Goal: Information Seeking & Learning: Learn about a topic

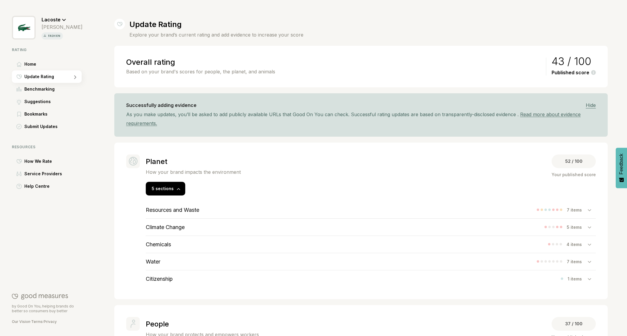
click at [173, 226] on h3 "Climate Change" at bounding box center [165, 227] width 39 height 6
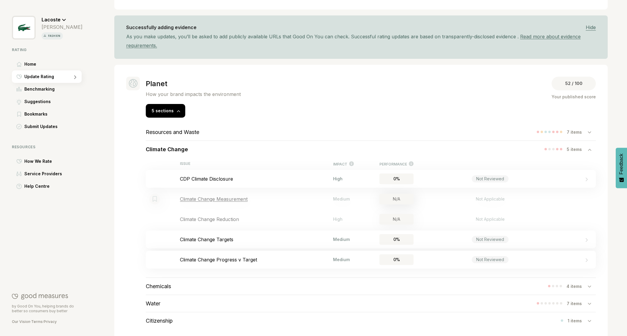
scroll to position [106, 0]
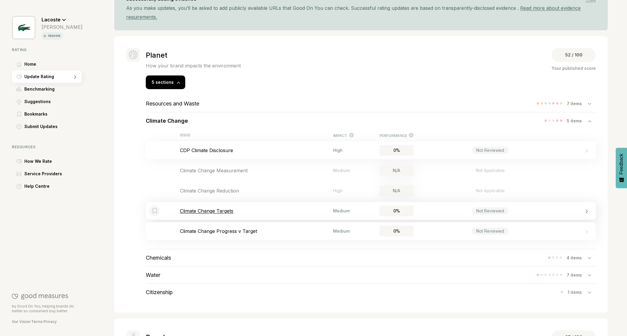
click at [215, 213] on div "Bookmark this item Climate Change Targets Medium 0% Not Reviewed" at bounding box center [371, 211] width 450 height 18
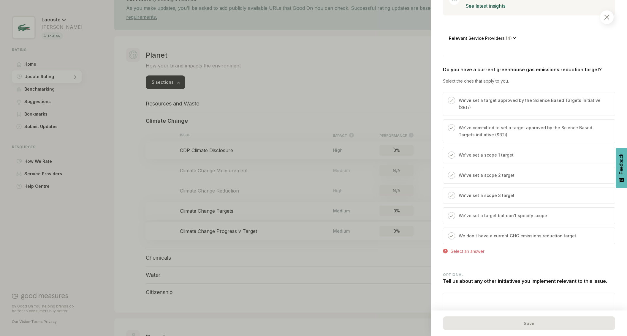
scroll to position [175, 0]
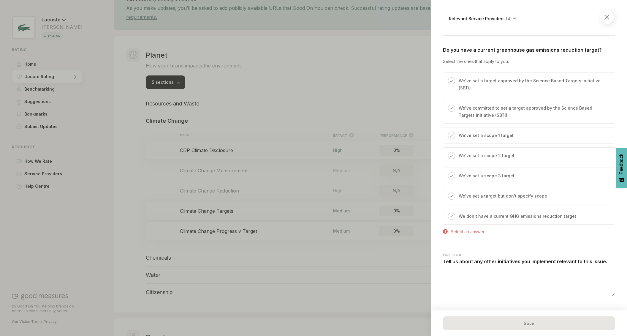
click at [469, 82] on p "We've set a target approved by the Science Based Targets initiative (SBTi)" at bounding box center [533, 84] width 150 height 14
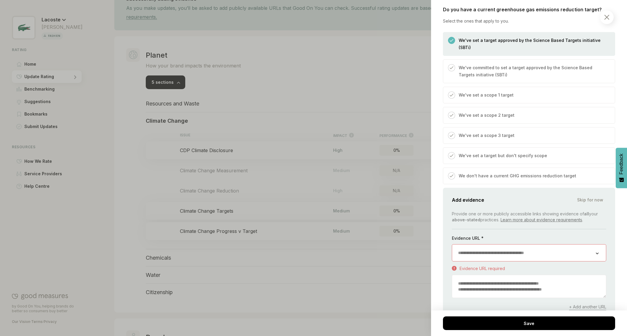
scroll to position [215, 0]
click at [608, 18] on img at bounding box center [606, 17] width 5 height 5
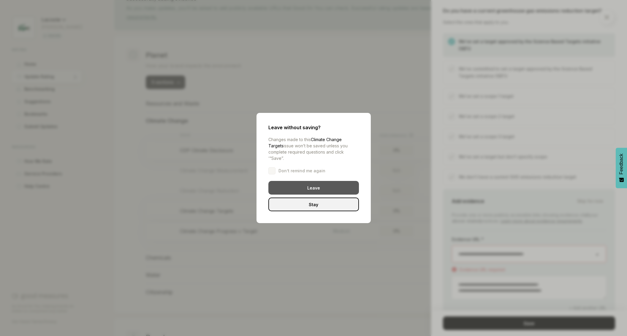
click at [301, 188] on div "Leave" at bounding box center [313, 188] width 91 height 14
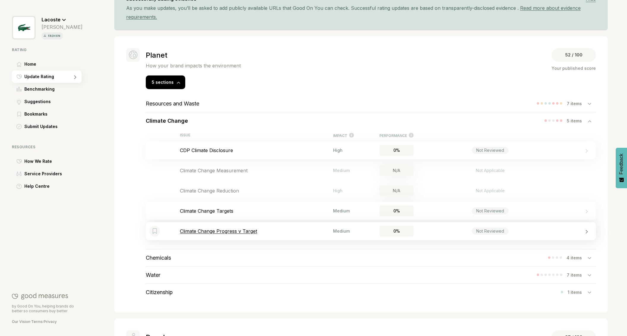
click at [250, 231] on p "Climate Change Progress v Target" at bounding box center [256, 231] width 153 height 6
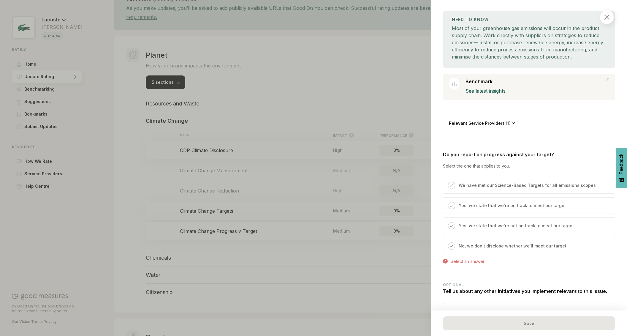
scroll to position [120, 0]
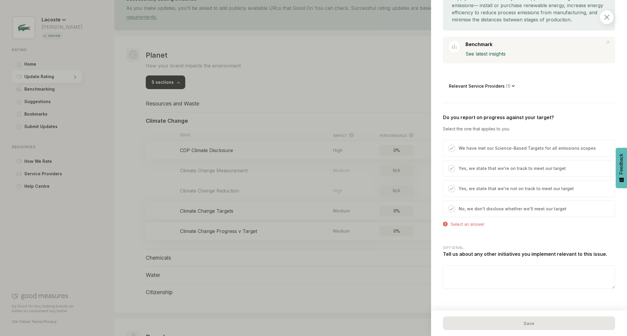
click at [490, 188] on p "Yes, we state that we're not on track to meet our target" at bounding box center [515, 188] width 115 height 7
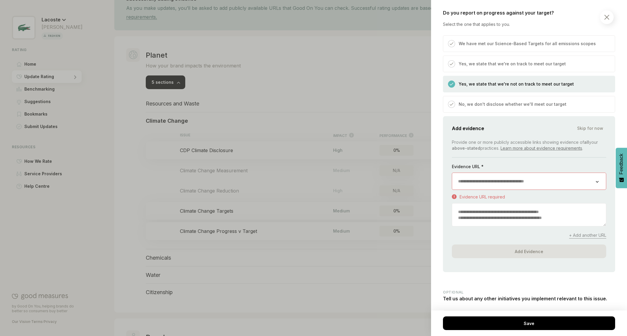
scroll to position [268, 0]
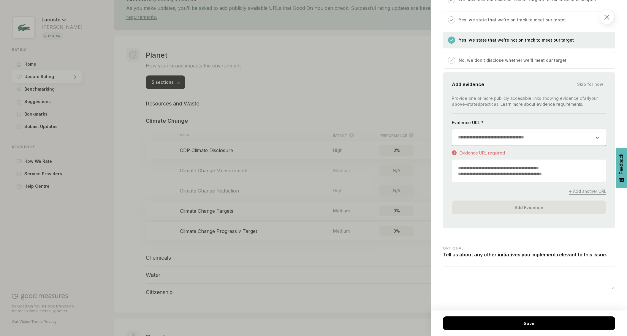
click at [464, 60] on p "No, we don't disclose whether we'll meet our target" at bounding box center [512, 60] width 108 height 7
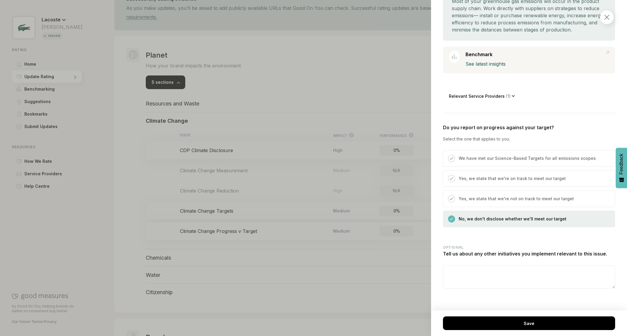
scroll to position [110, 0]
click at [478, 161] on p "We have met our Science-Based Targets for all emissions scopes" at bounding box center [526, 158] width 137 height 7
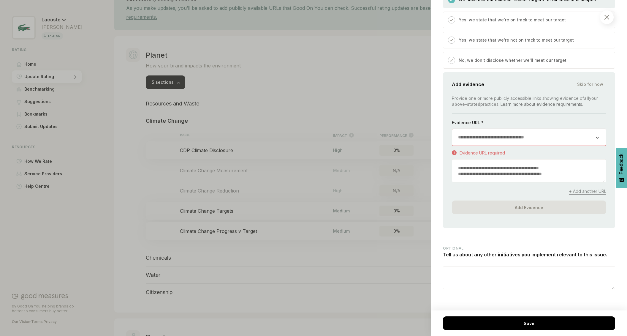
click at [607, 15] on img at bounding box center [606, 17] width 5 height 5
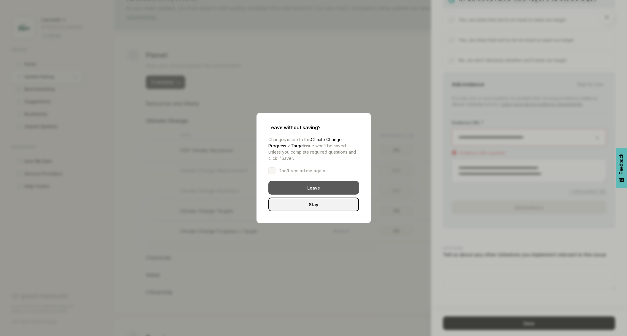
click at [315, 189] on div "Leave" at bounding box center [313, 188] width 91 height 14
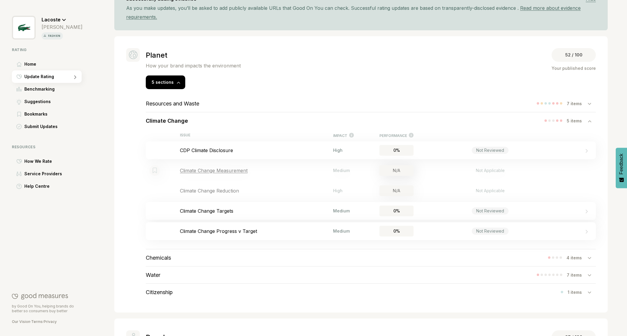
click at [229, 171] on p "Climate Change Measurement" at bounding box center [256, 170] width 153 height 6
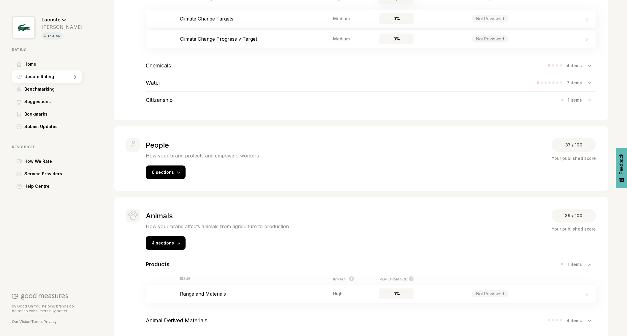
scroll to position [304, 0]
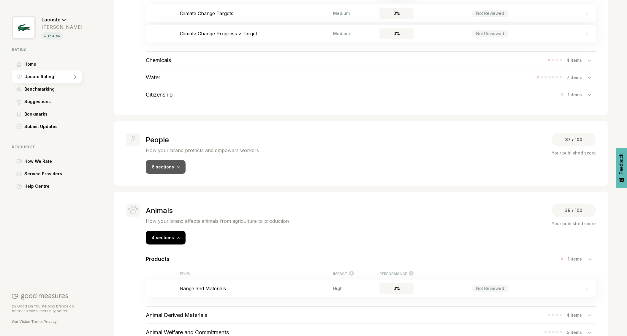
click at [177, 166] on icon at bounding box center [179, 167] width 4 height 2
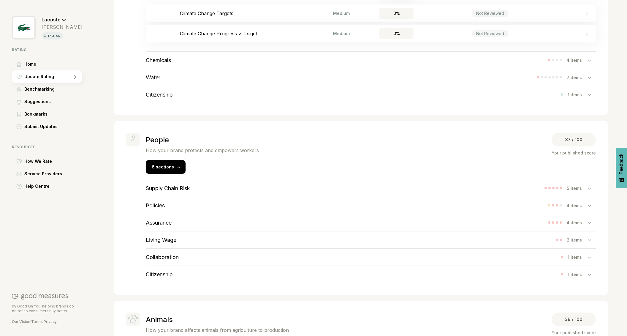
click at [156, 205] on h3 "Policies" at bounding box center [155, 205] width 19 height 6
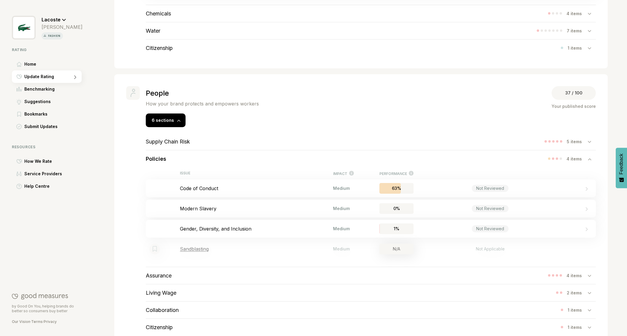
scroll to position [356, 0]
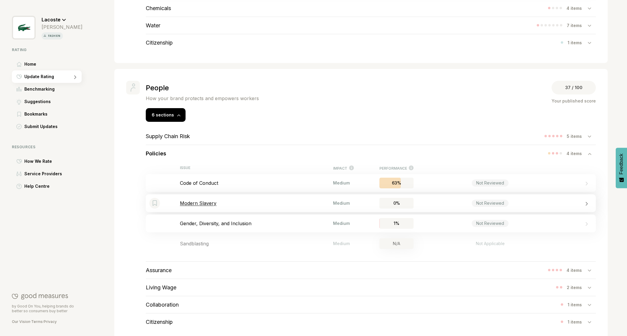
click at [206, 203] on p "Modern Slavery" at bounding box center [256, 203] width 153 height 6
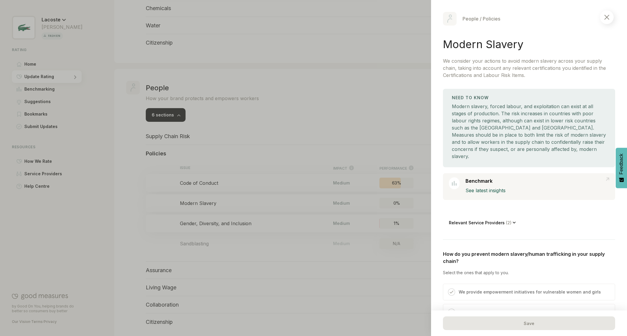
click at [606, 17] on img at bounding box center [606, 17] width 5 height 5
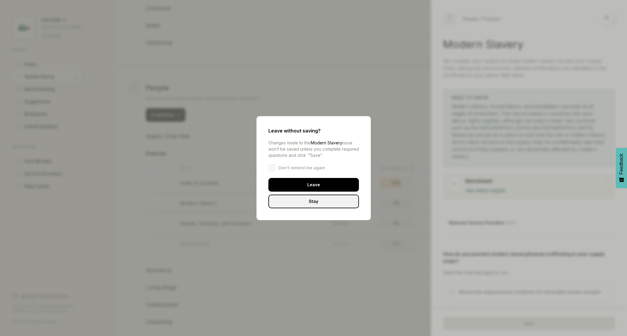
click at [310, 185] on div "Leave" at bounding box center [313, 185] width 91 height 14
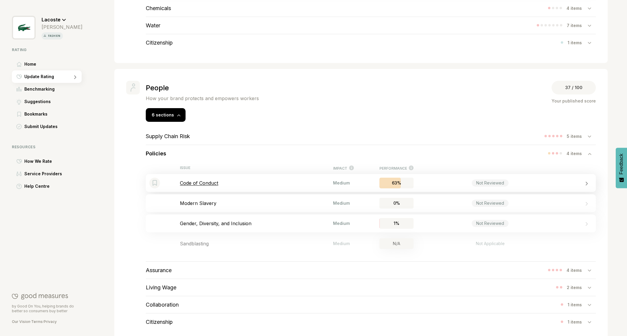
click at [211, 183] on p "Code of Conduct" at bounding box center [256, 183] width 153 height 6
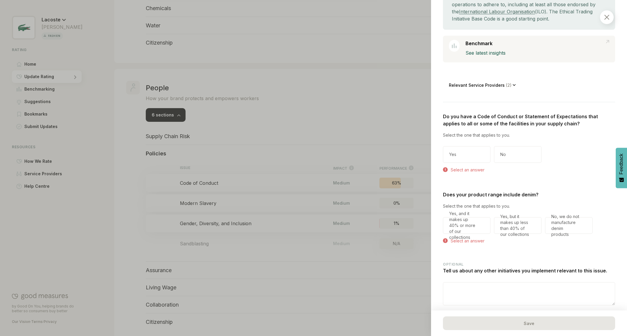
scroll to position [126, 0]
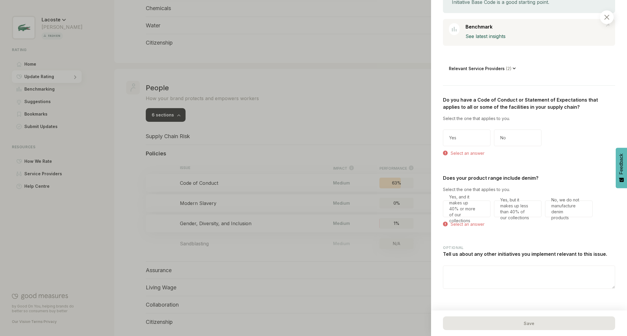
click at [461, 136] on div "Yes" at bounding box center [466, 137] width 47 height 17
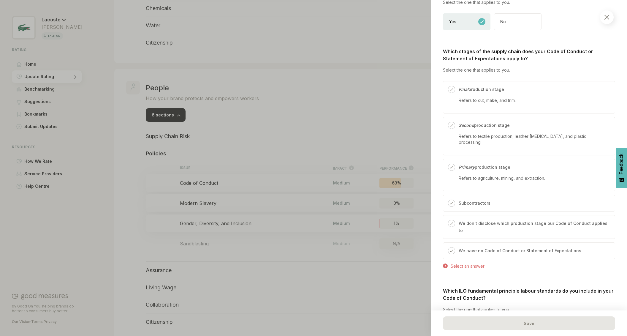
scroll to position [243, 0]
click at [480, 98] on p "Refers to cut, make, and trim." at bounding box center [486, 99] width 57 height 6
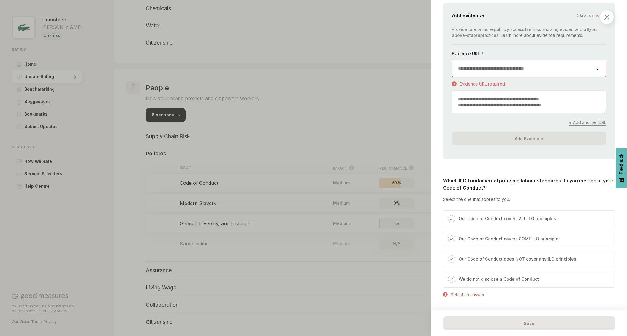
scroll to position [477, 0]
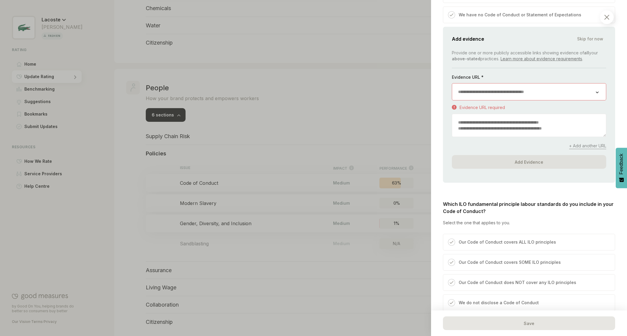
click at [604, 18] on img at bounding box center [606, 17] width 5 height 5
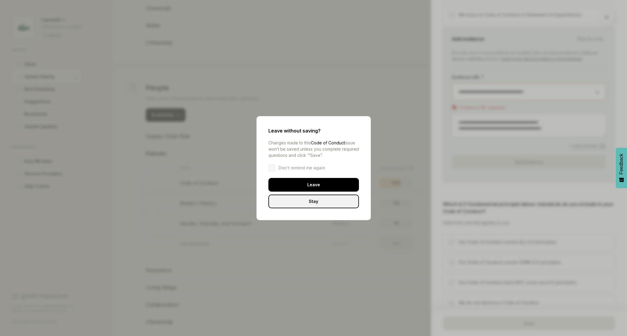
click at [329, 186] on div "Leave" at bounding box center [313, 185] width 91 height 14
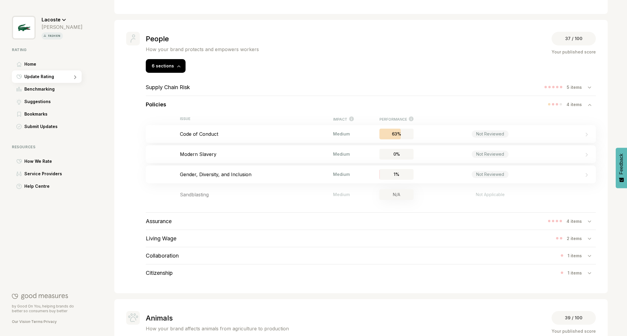
scroll to position [405, 0]
click at [171, 239] on h3 "Living Wage" at bounding box center [161, 237] width 31 height 6
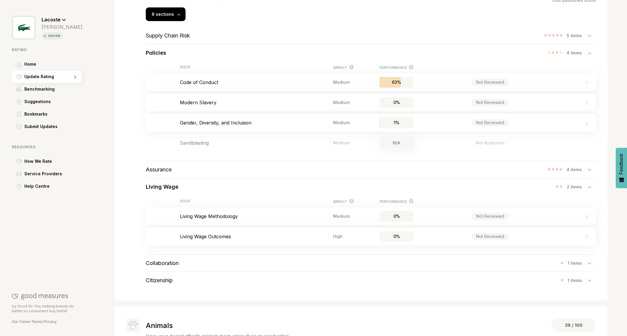
scroll to position [465, 0]
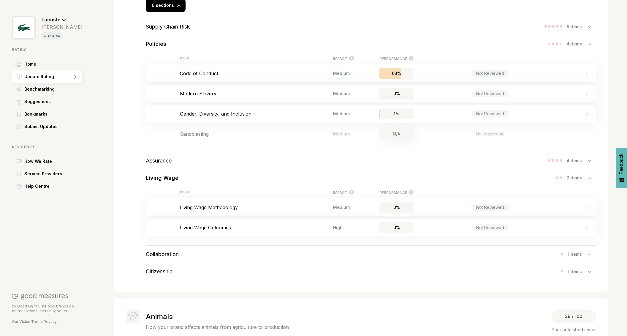
click at [171, 255] on h3 "Collaboration" at bounding box center [162, 254] width 33 height 6
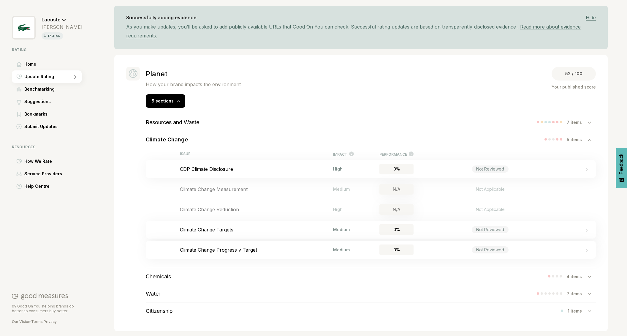
scroll to position [74, 0]
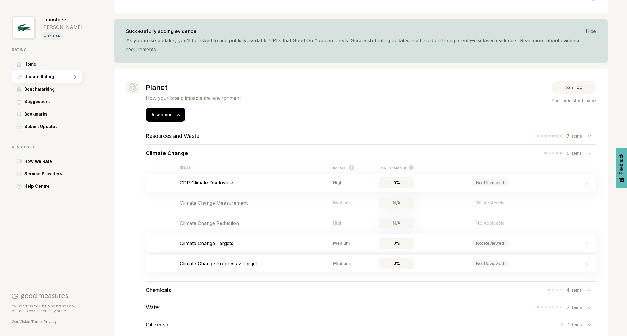
click at [63, 20] on icon at bounding box center [64, 20] width 4 height 2
click at [62, 48] on span "Switch rating" at bounding box center [62, 47] width 28 height 7
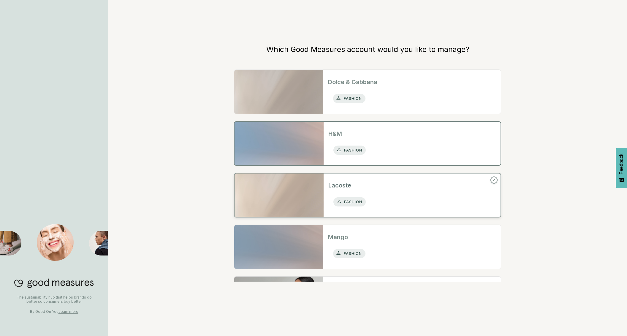
scroll to position [54, 0]
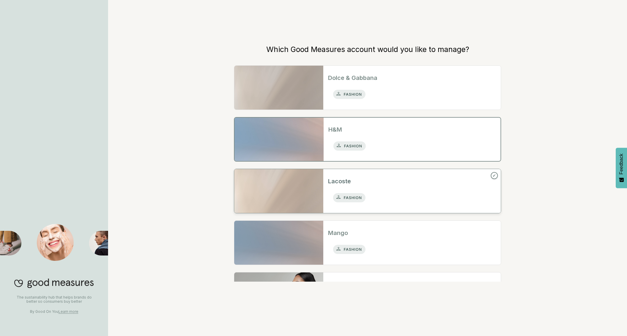
click at [384, 139] on div "fashion" at bounding box center [411, 146] width 167 height 15
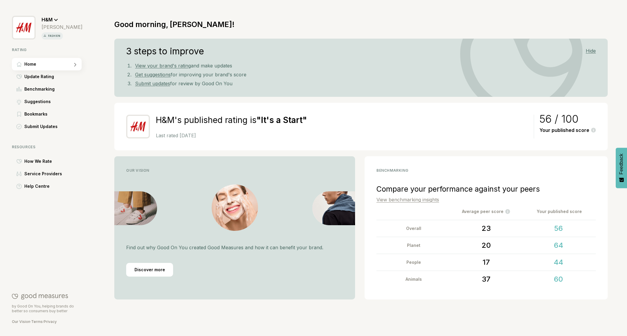
click at [407, 200] on link "View benchmarking insights" at bounding box center [407, 199] width 63 height 6
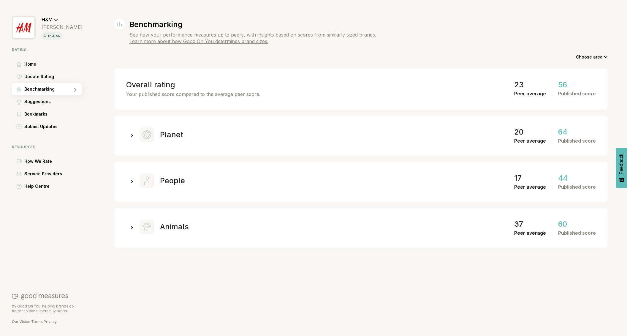
click at [131, 133] on div at bounding box center [132, 134] width 3 height 6
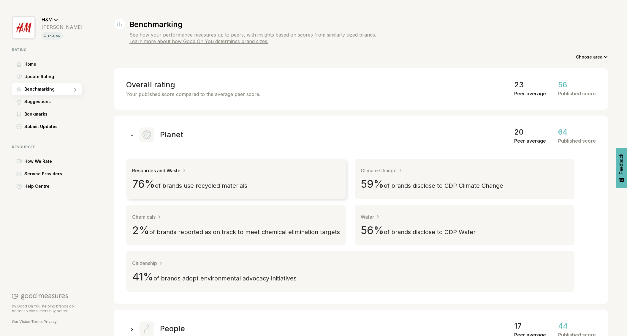
click at [197, 184] on span "of brands use recycled materials" at bounding box center [201, 185] width 92 height 7
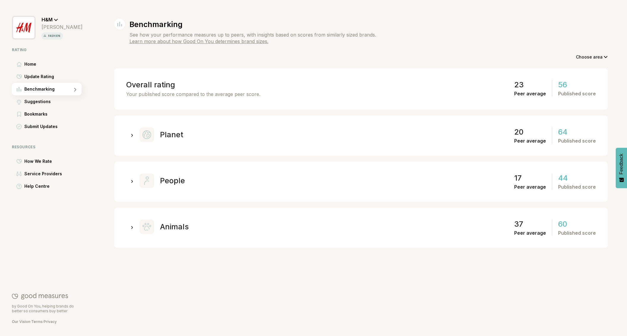
click at [162, 131] on div "Planet" at bounding box center [161, 134] width 44 height 15
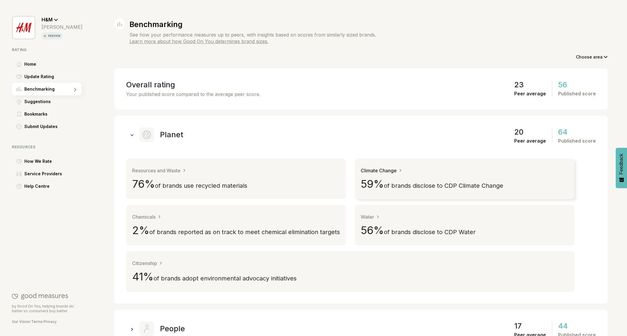
click at [433, 183] on span "of brands disclose to CDP Climate Change" at bounding box center [443, 185] width 119 height 7
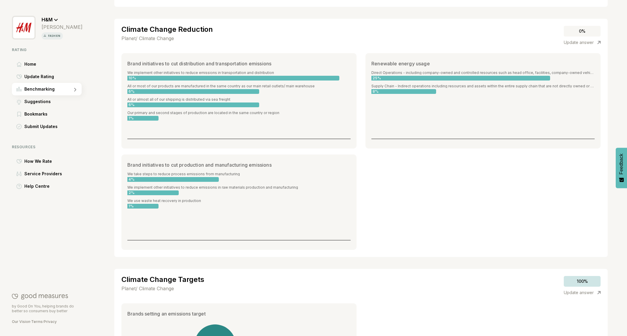
scroll to position [580, 0]
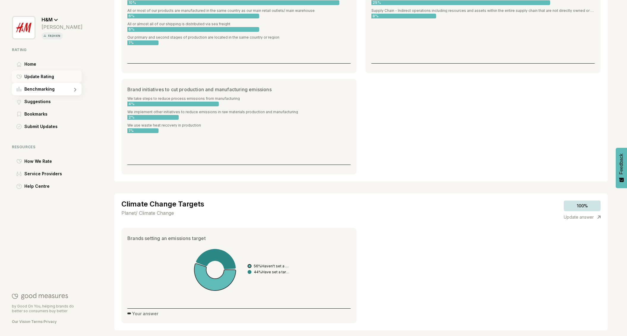
click at [45, 75] on span "Update Rating" at bounding box center [39, 76] width 30 height 7
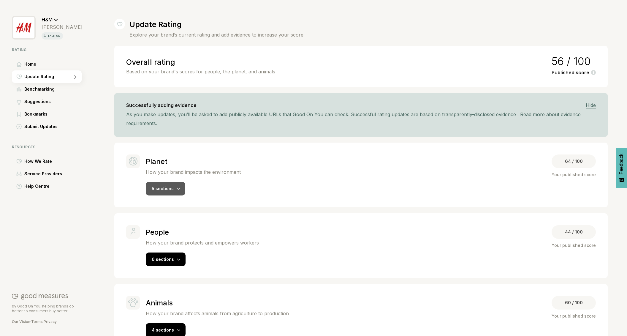
click at [164, 188] on span "5 sections" at bounding box center [163, 188] width 22 height 5
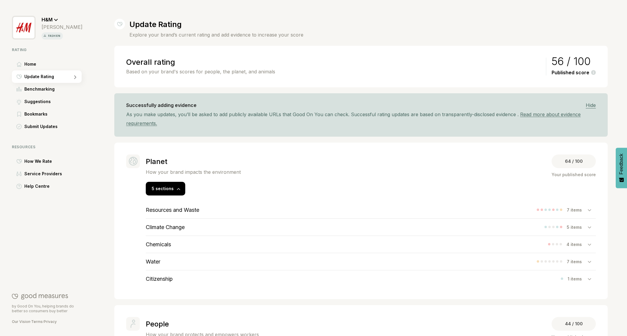
scroll to position [3, 0]
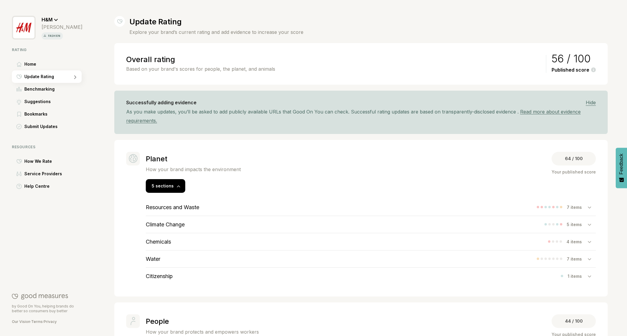
click at [164, 226] on h3 "Climate Change" at bounding box center [165, 224] width 39 height 6
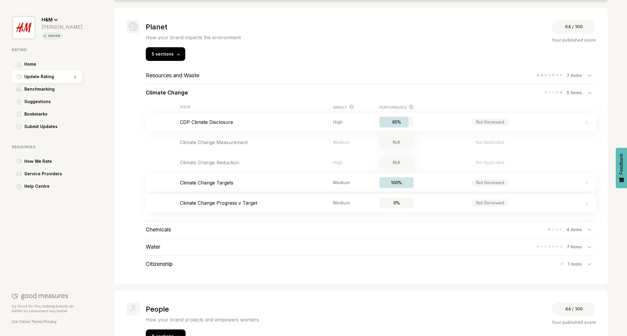
scroll to position [139, 0]
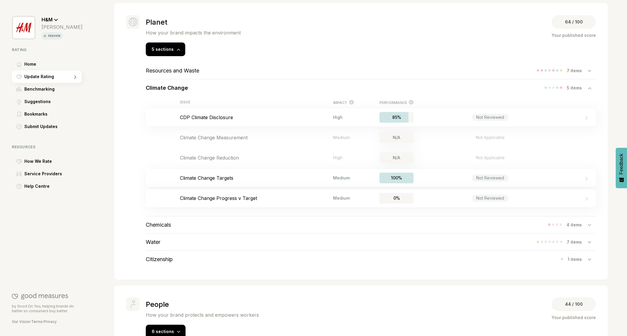
click at [199, 73] on h3 "Resources and Waste" at bounding box center [172, 70] width 53 height 6
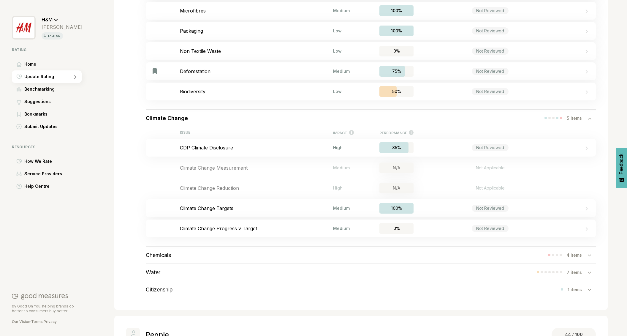
scroll to position [337, 0]
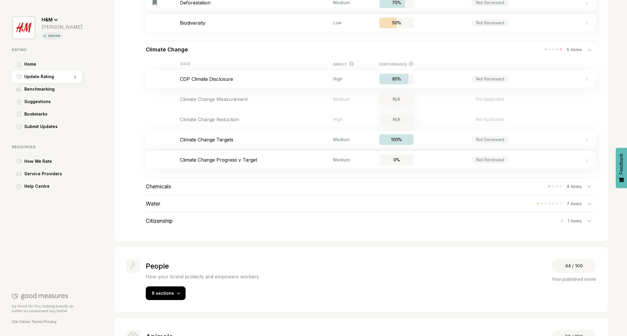
click at [166, 187] on h3 "Chemicals" at bounding box center [158, 186] width 25 height 6
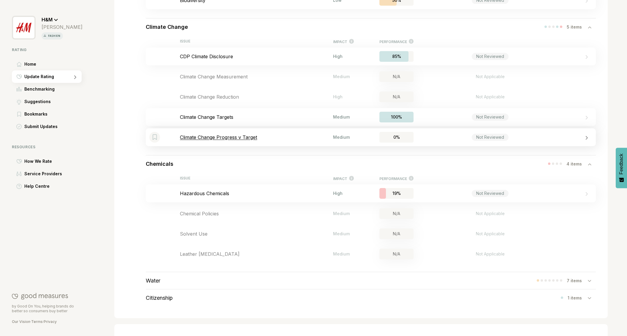
scroll to position [359, 0]
click at [175, 282] on div "Water 7 items" at bounding box center [371, 281] width 450 height 17
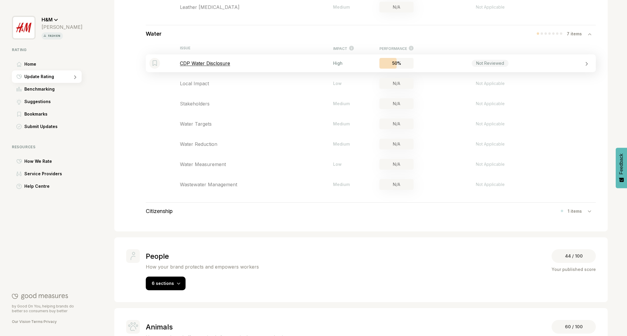
scroll to position [649, 0]
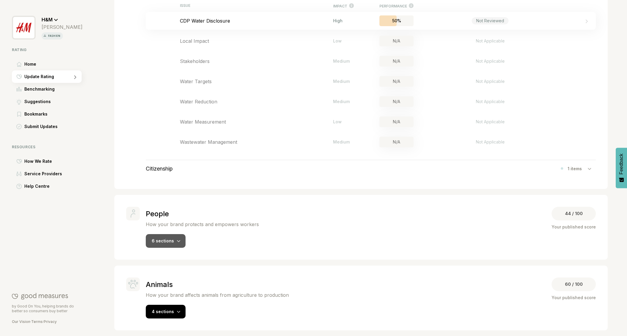
click at [169, 239] on span "6 sections" at bounding box center [163, 240] width 22 height 5
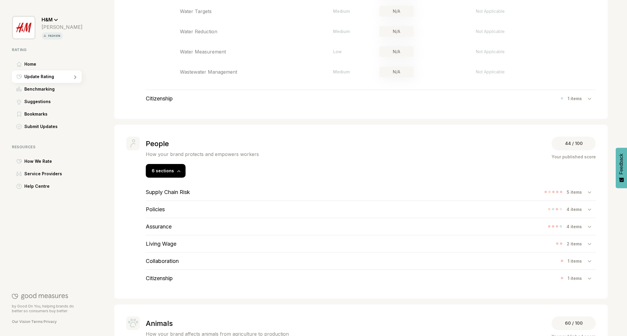
scroll to position [721, 0]
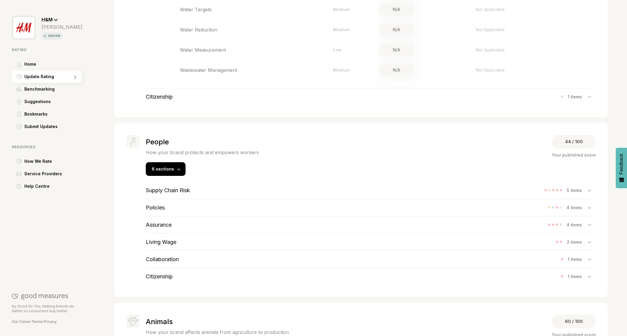
click at [187, 192] on h3 "Supply Chain Risk" at bounding box center [168, 190] width 44 height 6
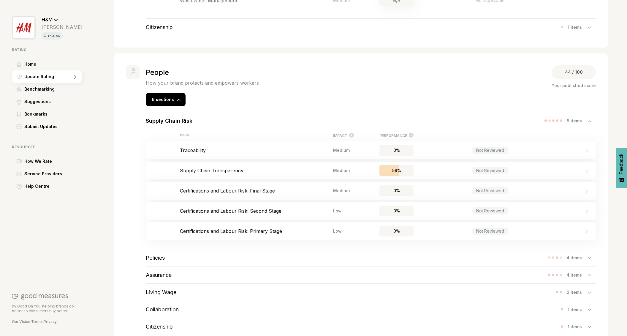
scroll to position [791, 0]
click at [162, 257] on h3 "Policies" at bounding box center [155, 257] width 19 height 6
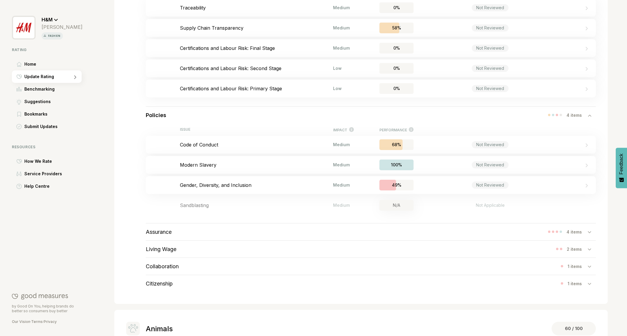
scroll to position [934, 0]
click at [167, 235] on div "Assurance" at bounding box center [159, 230] width 26 height 17
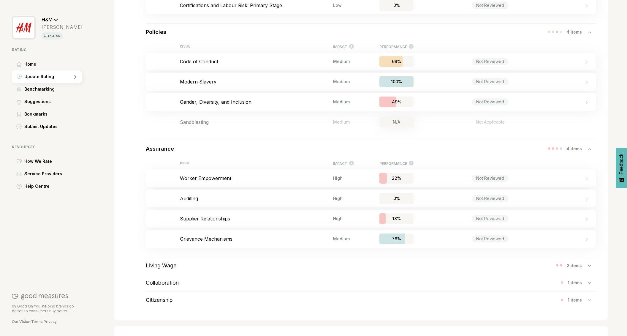
scroll to position [1018, 0]
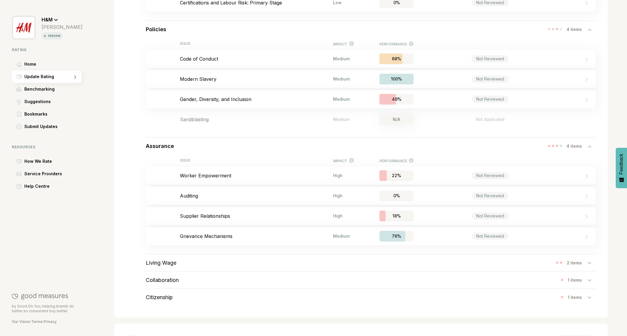
drag, startPoint x: 167, startPoint y: 264, endPoint x: 181, endPoint y: 261, distance: 14.4
click at [167, 264] on h3 "Living Wage" at bounding box center [161, 262] width 31 height 6
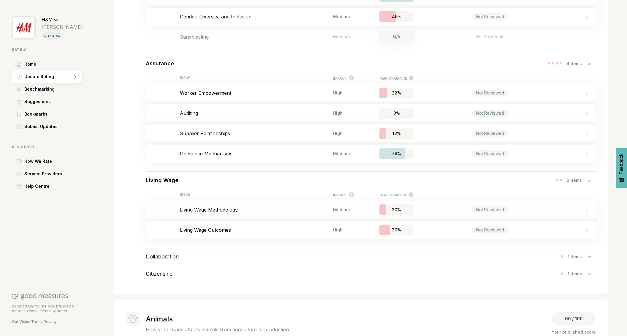
scroll to position [1105, 0]
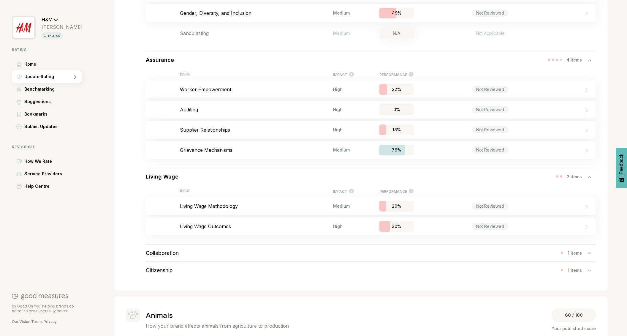
click at [162, 251] on h3 "Collaboration" at bounding box center [162, 253] width 33 height 6
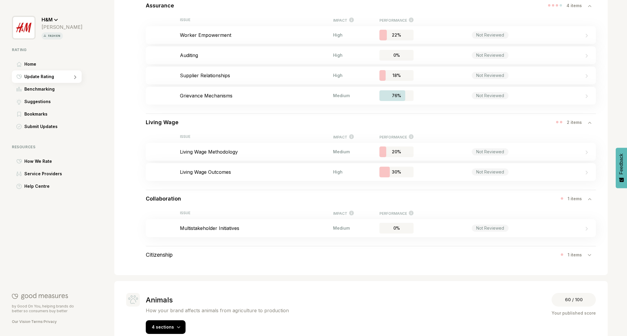
scroll to position [1175, 0]
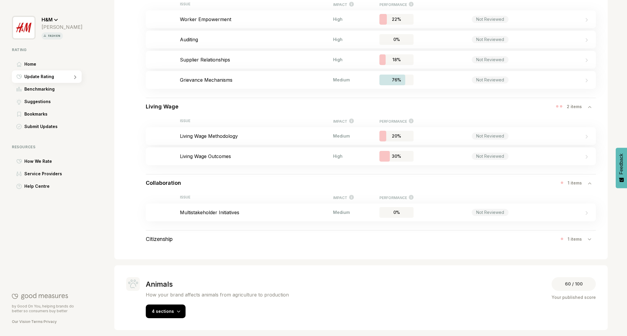
click at [163, 240] on h3 "Citizenship" at bounding box center [159, 239] width 27 height 6
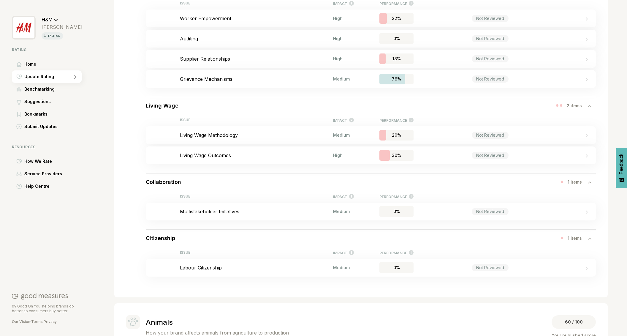
scroll to position [1214, 0]
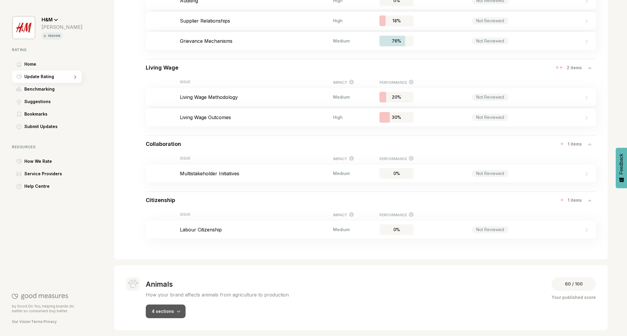
click at [172, 308] on span "4 sections" at bounding box center [163, 310] width 22 height 5
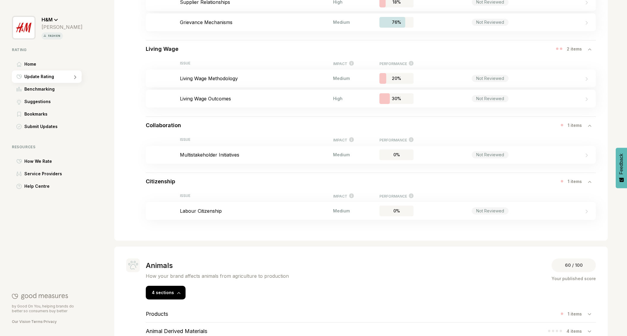
scroll to position [1289, 0]
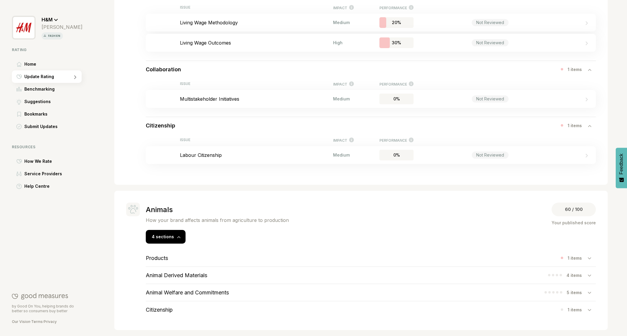
click at [183, 261] on div "Products 1 items" at bounding box center [371, 257] width 450 height 17
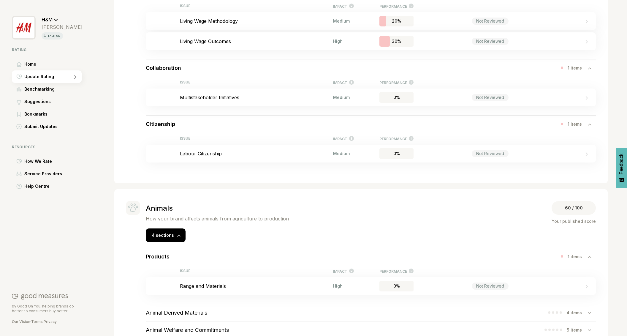
scroll to position [1328, 0]
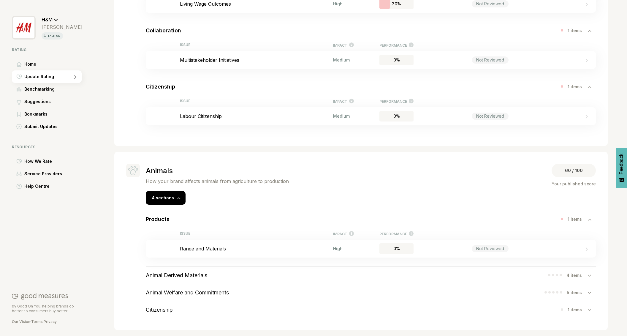
click at [191, 270] on div "Animal Derived Materials" at bounding box center [176, 274] width 61 height 17
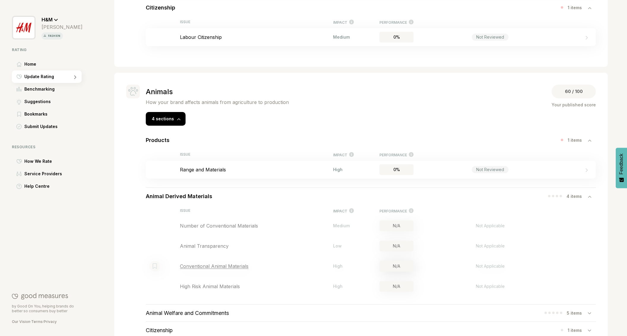
scroll to position [1428, 0]
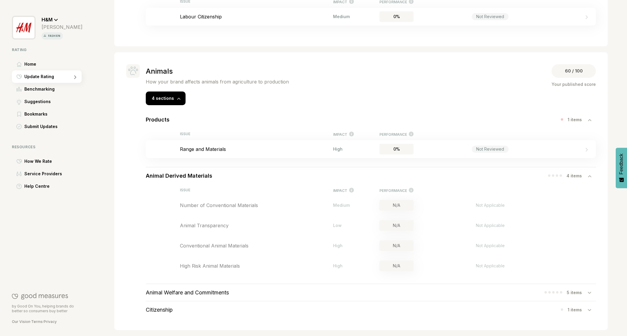
click at [184, 293] on h3 "Animal Welfare and Commitments" at bounding box center [187, 292] width 83 height 6
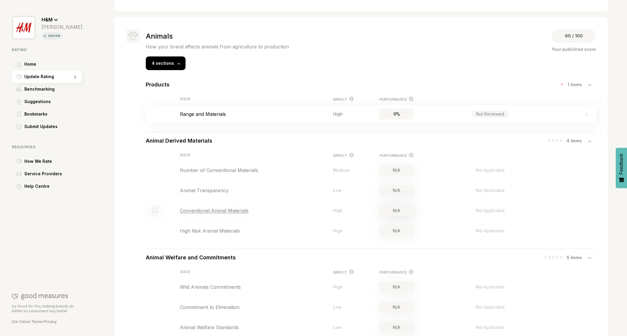
scroll to position [1460, 0]
click at [204, 114] on p "Range and Materials" at bounding box center [256, 115] width 153 height 6
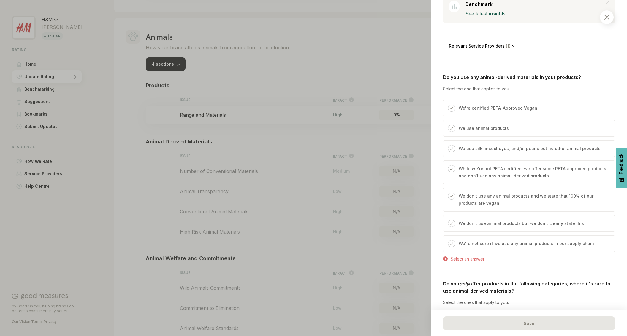
scroll to position [147, 0]
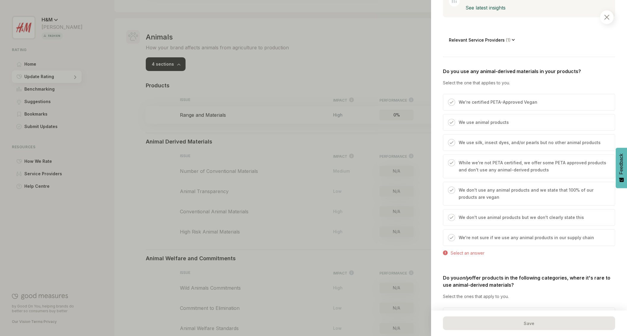
drag, startPoint x: 606, startPoint y: 16, endPoint x: 482, endPoint y: 98, distance: 148.7
click at [606, 16] on img at bounding box center [606, 17] width 5 height 5
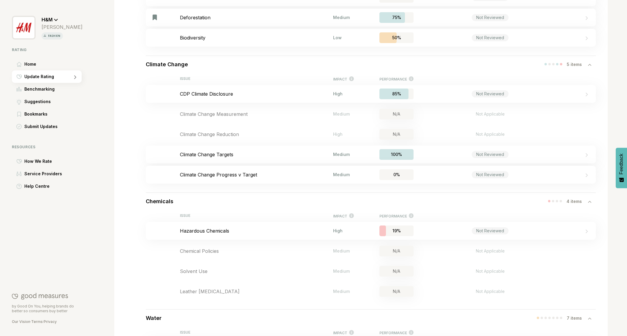
scroll to position [315, 0]
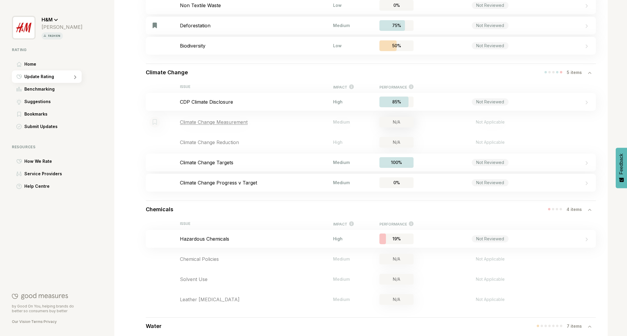
click at [212, 120] on p "Climate Change Measurement" at bounding box center [256, 122] width 153 height 6
click at [215, 239] on p "Hazardous Chemicals" at bounding box center [256, 239] width 153 height 6
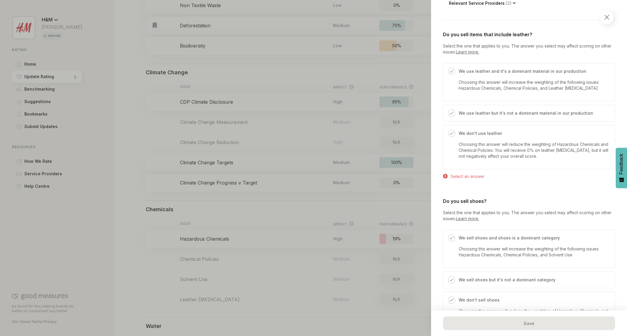
scroll to position [192, 0]
click at [455, 110] on div "We use leather but it's not a dominant material in our production" at bounding box center [524, 115] width 138 height 12
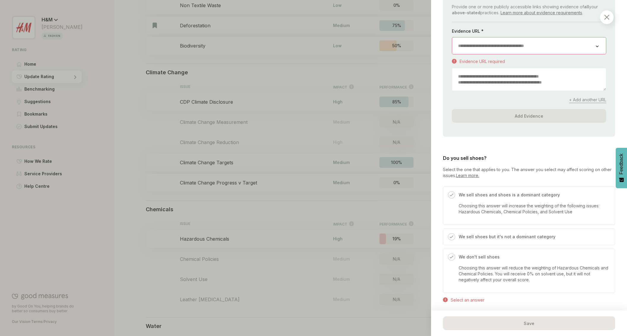
scroll to position [308, 0]
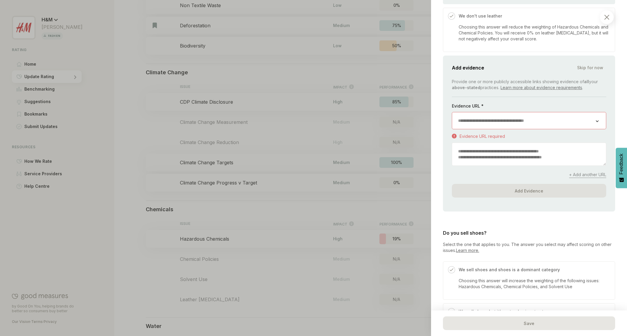
click at [608, 18] on img at bounding box center [606, 17] width 5 height 5
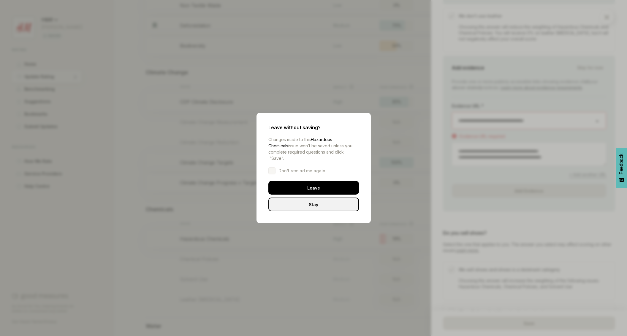
click at [334, 182] on div "Leave" at bounding box center [313, 188] width 91 height 14
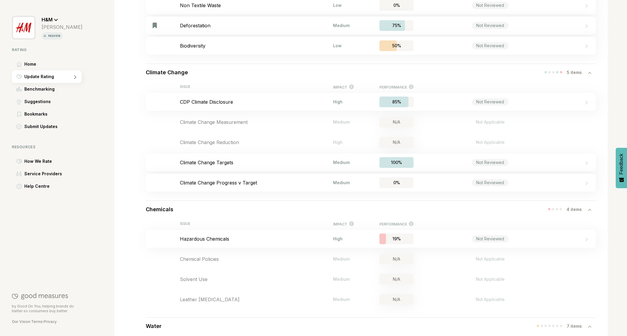
scroll to position [79, 0]
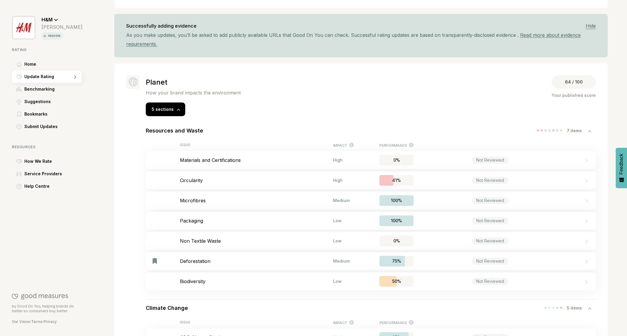
click at [55, 19] on icon at bounding box center [56, 20] width 4 height 3
click at [61, 47] on span "Switch rating" at bounding box center [62, 47] width 28 height 7
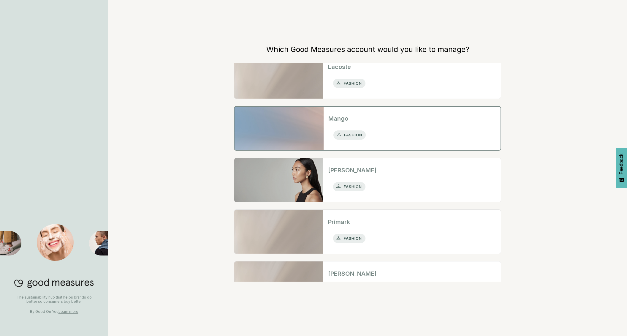
scroll to position [244, 0]
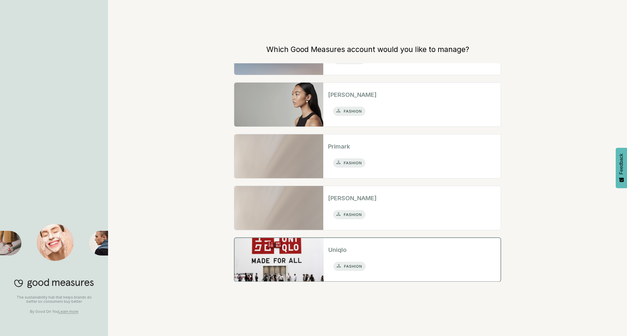
click at [391, 264] on div "fashion" at bounding box center [411, 266] width 167 height 15
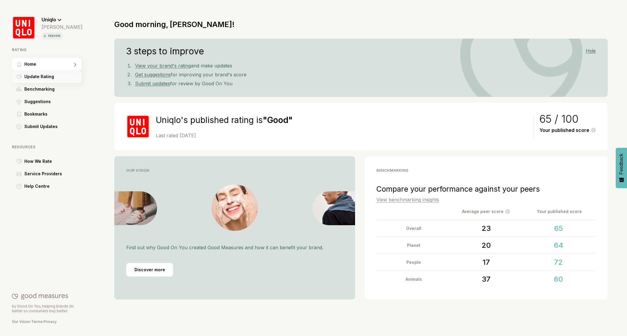
click at [41, 77] on span "Update Rating" at bounding box center [39, 76] width 30 height 7
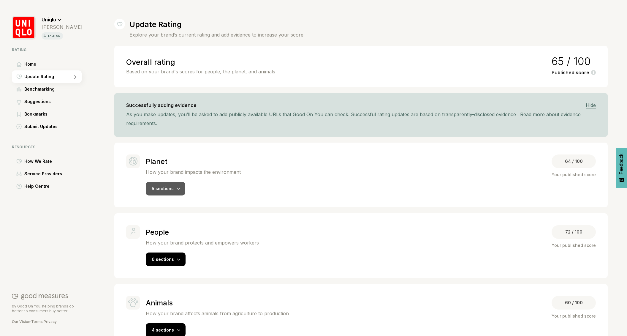
click at [166, 189] on span "5 sections" at bounding box center [163, 188] width 22 height 5
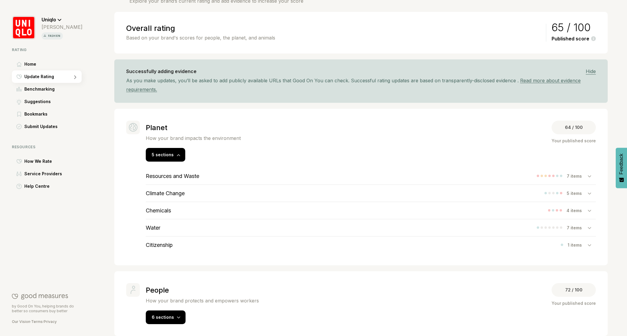
scroll to position [35, 0]
click at [172, 192] on h3 "Climate Change" at bounding box center [165, 192] width 39 height 6
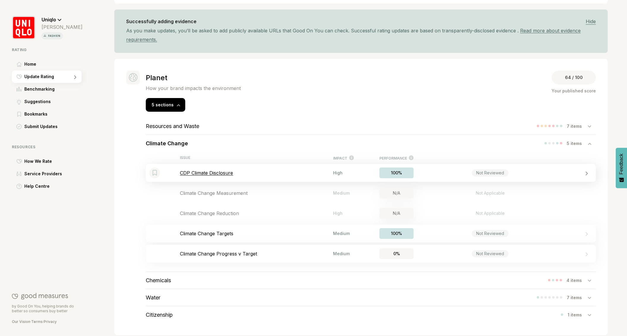
scroll to position [88, 0]
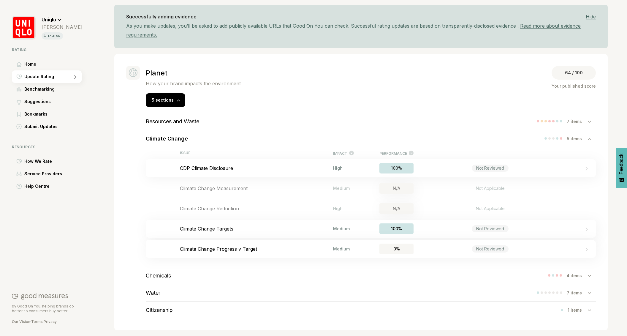
click at [179, 275] on div "Chemicals 4 items" at bounding box center [371, 275] width 450 height 17
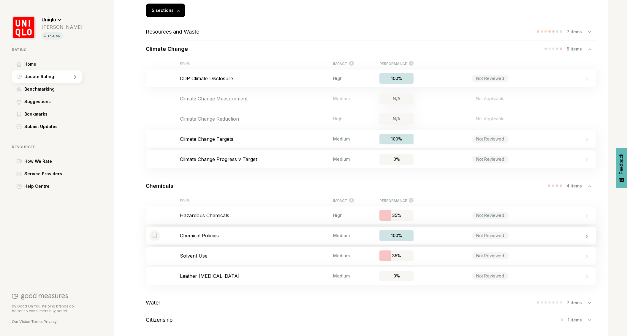
scroll to position [227, 0]
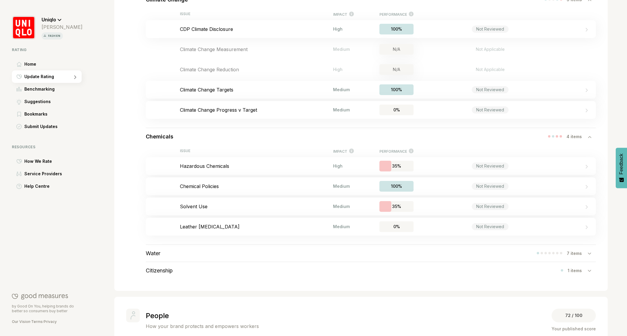
click at [155, 253] on h3 "Water" at bounding box center [153, 253] width 15 height 6
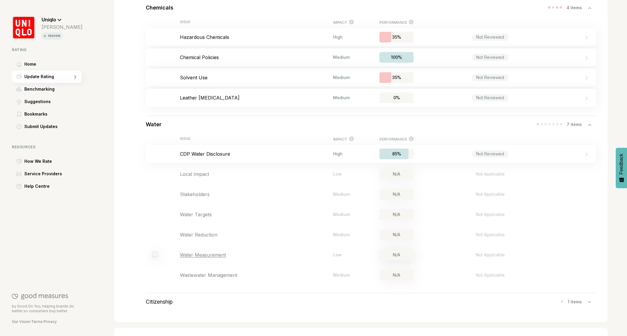
scroll to position [377, 0]
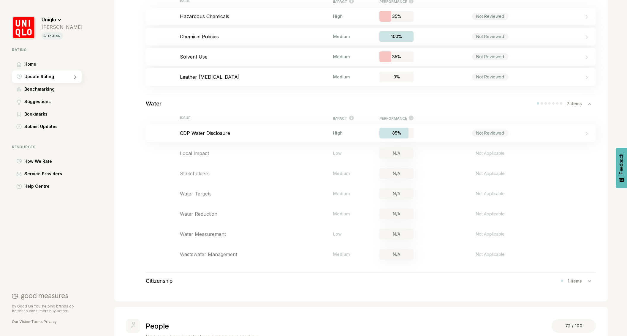
click at [151, 281] on h3 "Citizenship" at bounding box center [159, 280] width 27 height 6
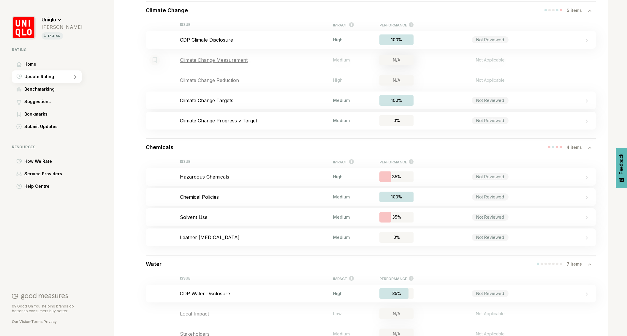
scroll to position [204, 0]
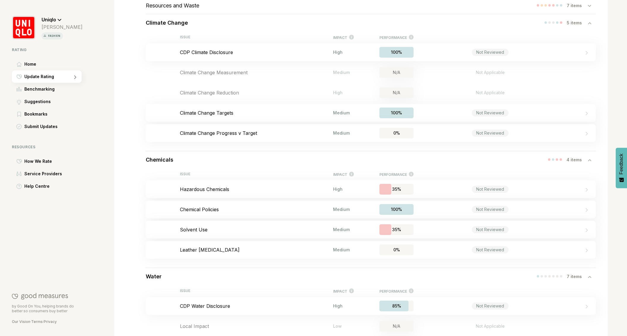
click at [57, 19] on div "Uniqlo" at bounding box center [62, 17] width 41 height 11
click at [65, 44] on span "Switch rating" at bounding box center [62, 47] width 28 height 7
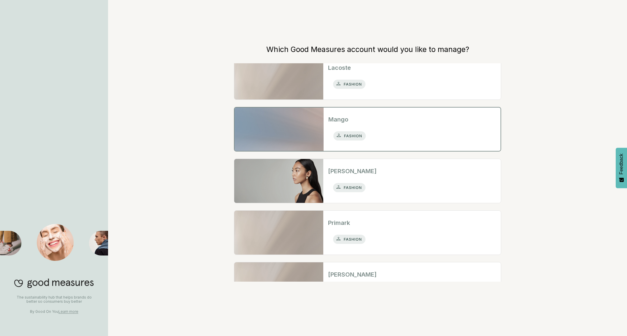
scroll to position [186, 0]
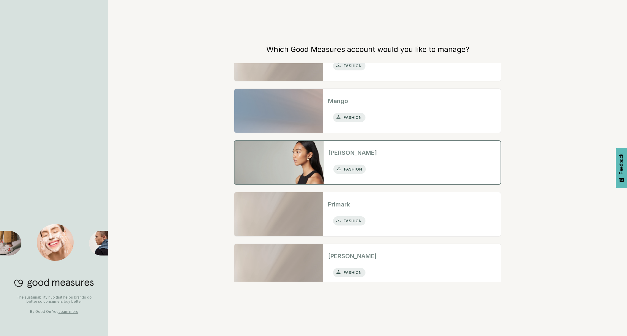
click at [350, 156] on h2 "[PERSON_NAME]" at bounding box center [411, 152] width 167 height 9
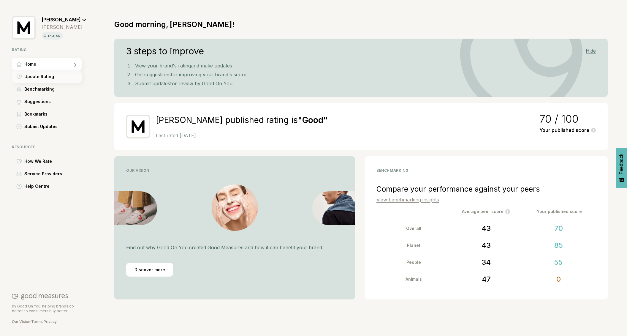
click at [44, 75] on span "Update Rating" at bounding box center [39, 76] width 30 height 7
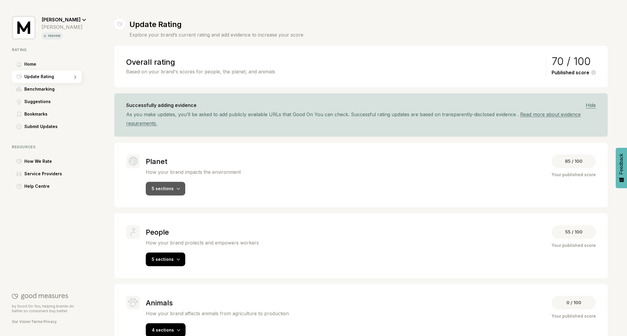
click at [177, 188] on icon at bounding box center [179, 189] width 4 height 2
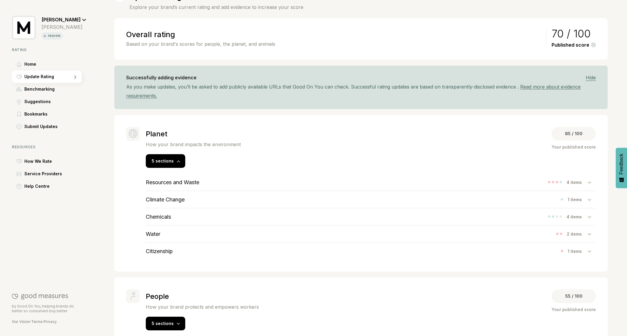
scroll to position [28, 0]
click at [157, 193] on div "Climate Change" at bounding box center [165, 199] width 39 height 17
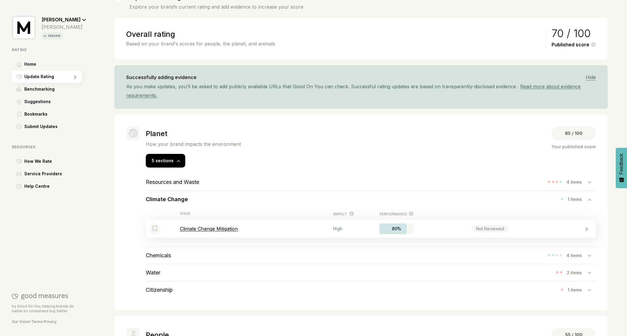
click at [191, 231] on p "Climate Change Mitigation" at bounding box center [256, 229] width 153 height 6
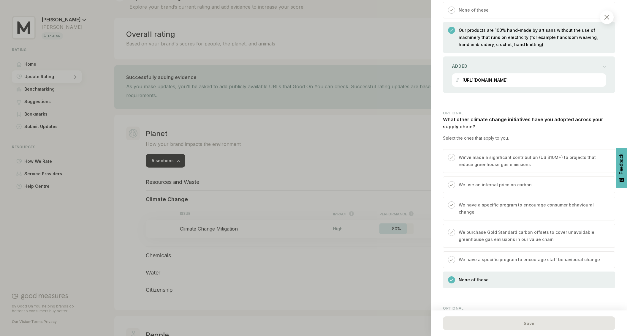
scroll to position [783, 0]
click at [607, 15] on img at bounding box center [606, 17] width 5 height 5
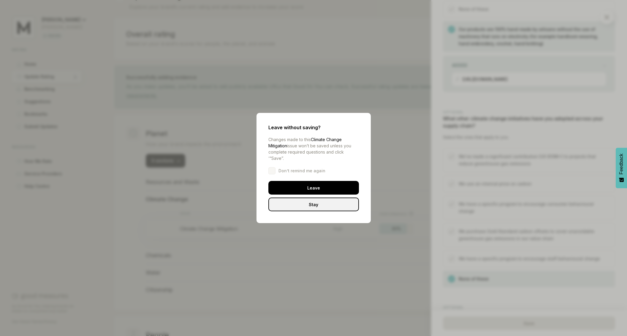
click at [331, 189] on div "Leave" at bounding box center [313, 188] width 91 height 14
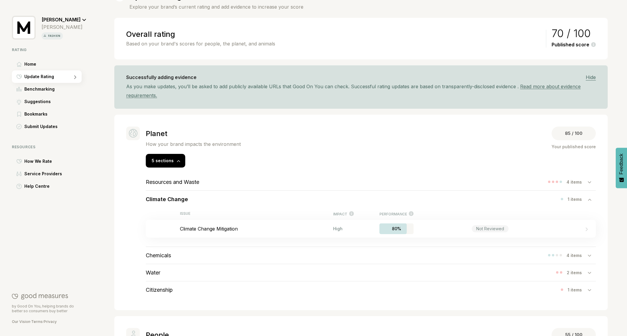
click at [82, 21] on icon at bounding box center [84, 20] width 4 height 3
click at [71, 47] on span "Switch rating" at bounding box center [62, 47] width 28 height 7
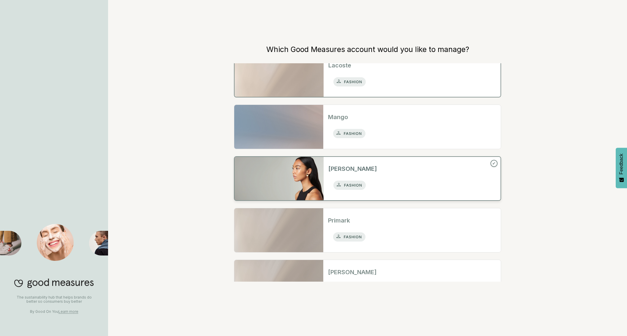
scroll to position [196, 0]
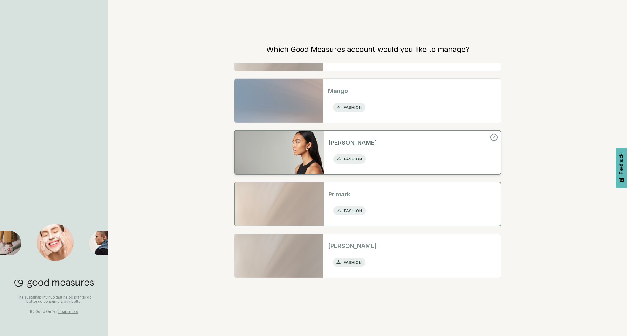
click at [372, 195] on h2 "Primark" at bounding box center [411, 194] width 167 height 9
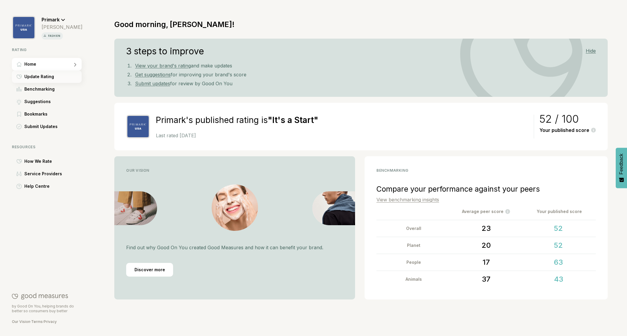
click at [44, 76] on span "Update Rating" at bounding box center [39, 76] width 30 height 7
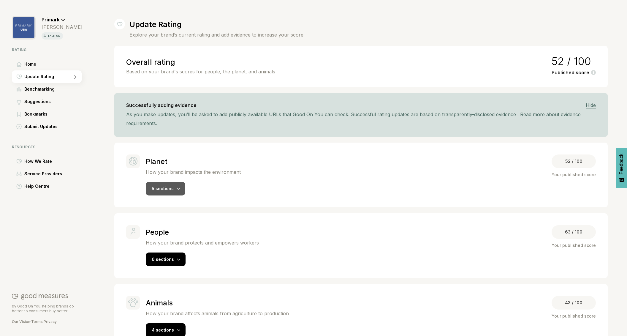
click at [155, 182] on div "5 sections" at bounding box center [165, 189] width 39 height 14
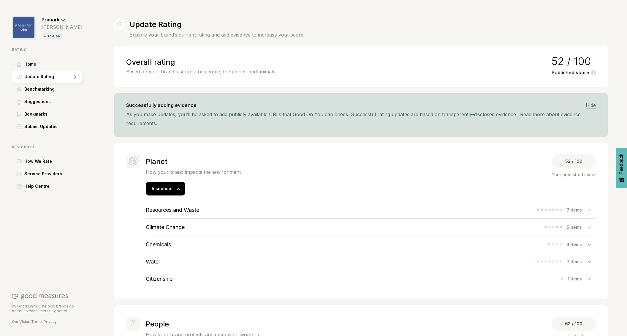
click at [168, 228] on h3 "Climate Change" at bounding box center [165, 227] width 39 height 6
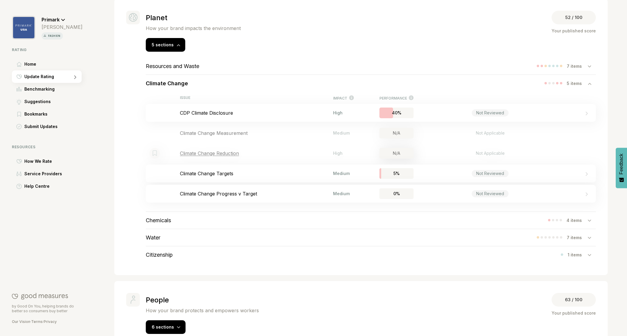
scroll to position [144, 0]
click at [184, 66] on h3 "Resources and Waste" at bounding box center [172, 65] width 53 height 6
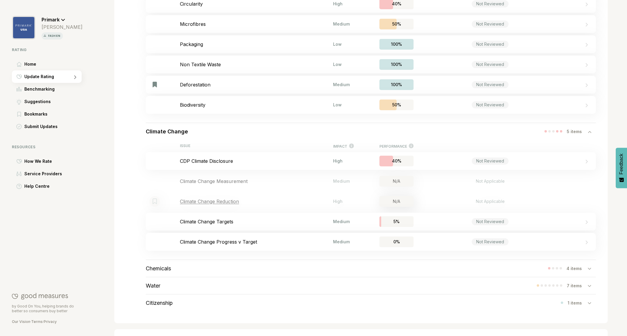
scroll to position [309, 0]
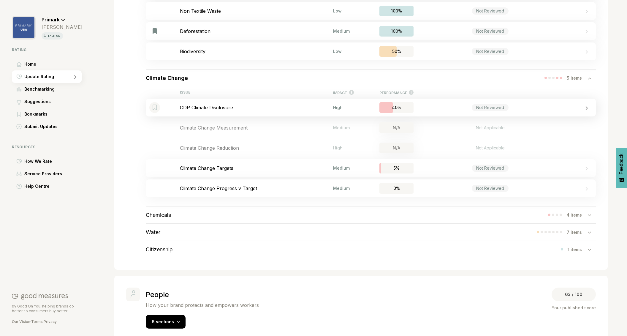
click at [207, 107] on p "CDP Climate Disclosure" at bounding box center [256, 107] width 153 height 6
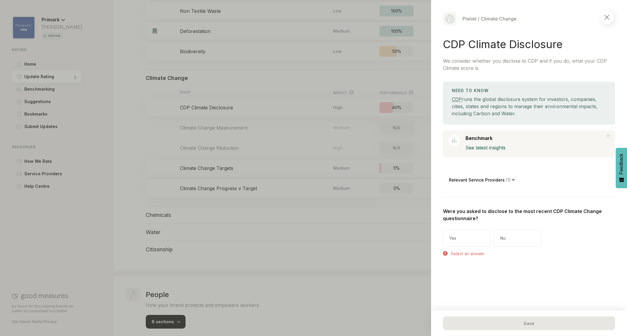
click at [466, 235] on div "Yes" at bounding box center [466, 238] width 47 height 17
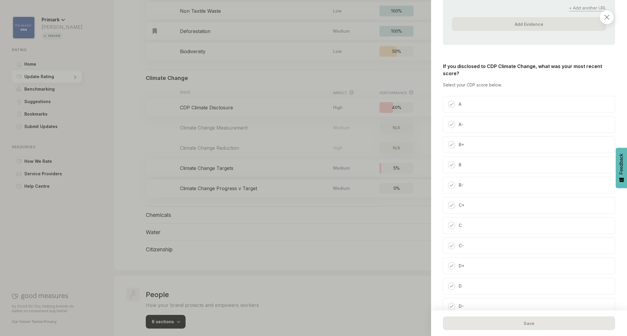
scroll to position [410, 0]
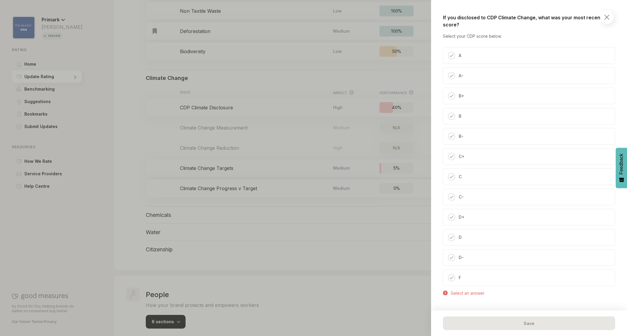
click at [476, 50] on div "A" at bounding box center [529, 55] width 172 height 17
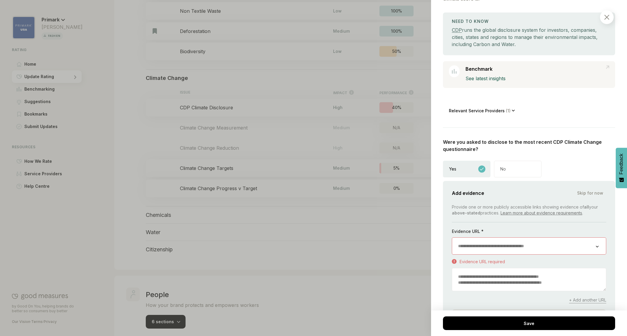
scroll to position [0, 0]
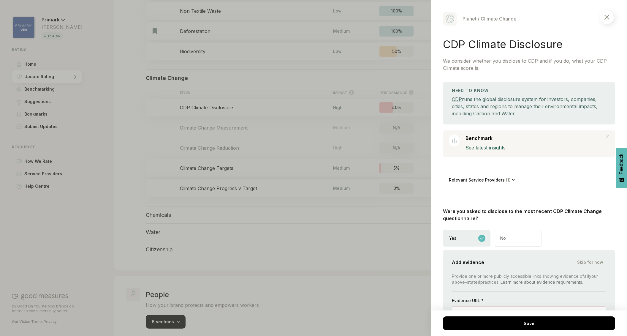
click at [610, 16] on div at bounding box center [607, 17] width 14 height 14
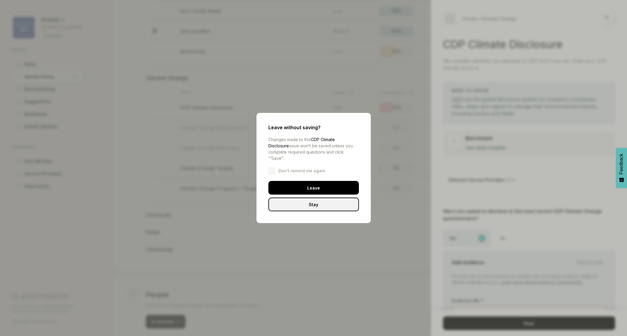
click at [322, 182] on div "Leave" at bounding box center [313, 188] width 91 height 14
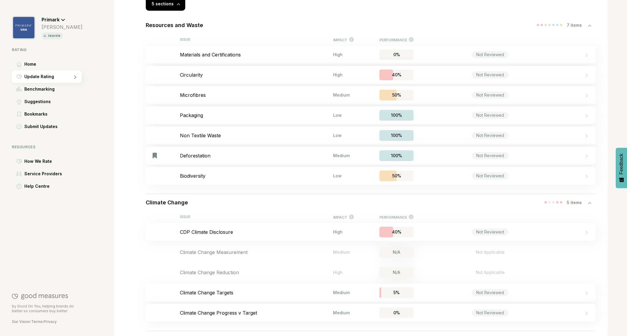
scroll to position [101, 0]
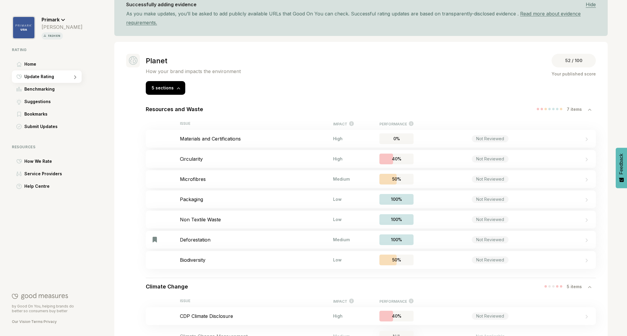
click at [64, 21] on div at bounding box center [63, 20] width 4 height 6
click at [65, 46] on span "Switch rating" at bounding box center [62, 47] width 28 height 7
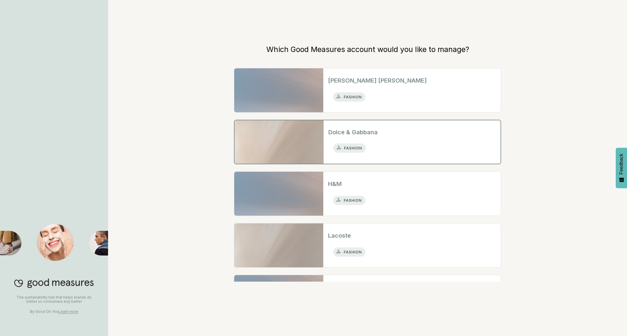
click at [354, 144] on div "fashion" at bounding box center [349, 148] width 29 height 8
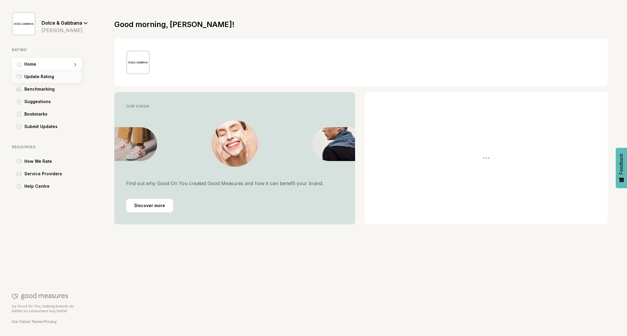
click at [42, 78] on span "Update Rating" at bounding box center [39, 76] width 30 height 7
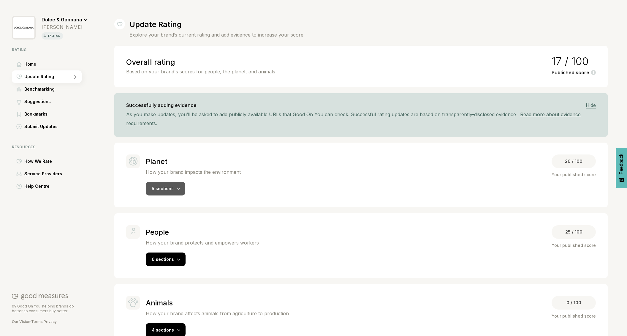
click at [174, 188] on div "5 sections" at bounding box center [165, 189] width 39 height 14
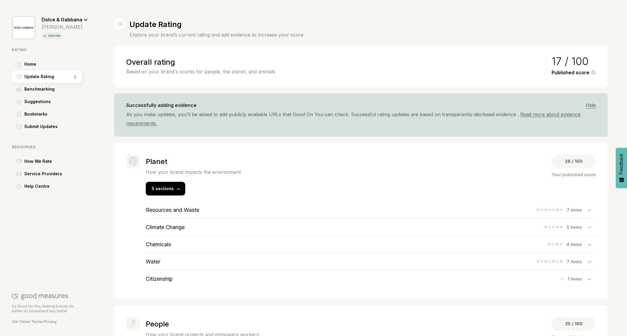
click at [172, 225] on h3 "Climate Change" at bounding box center [165, 227] width 39 height 6
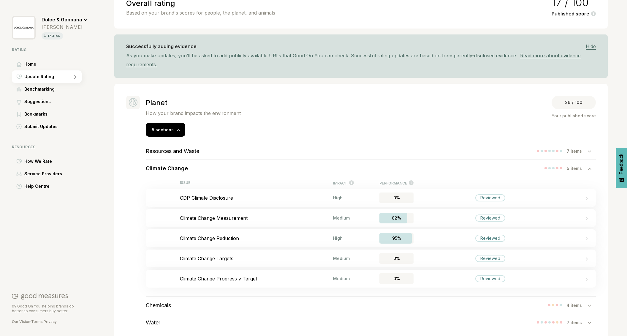
scroll to position [61, 0]
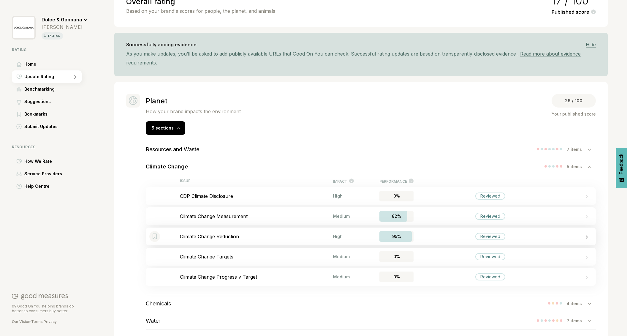
click at [212, 237] on p "Climate Change Reduction" at bounding box center [256, 236] width 153 height 6
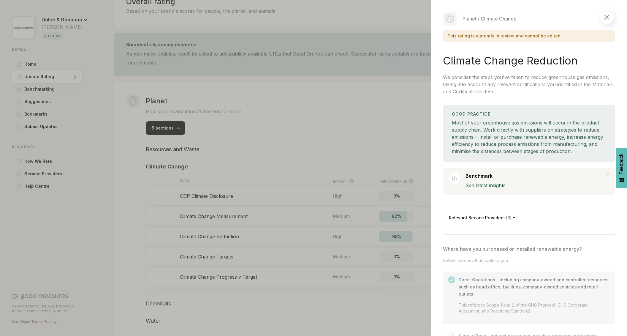
click at [607, 16] on img at bounding box center [606, 17] width 5 height 5
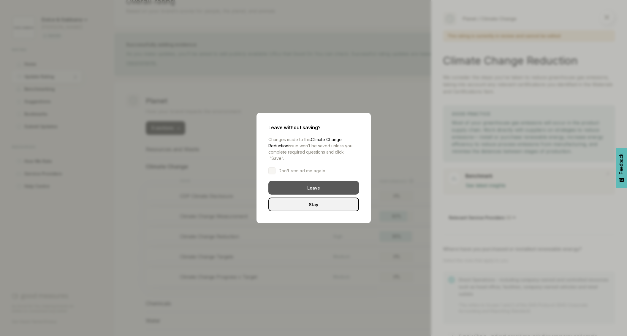
click at [332, 186] on div "Leave" at bounding box center [313, 188] width 91 height 14
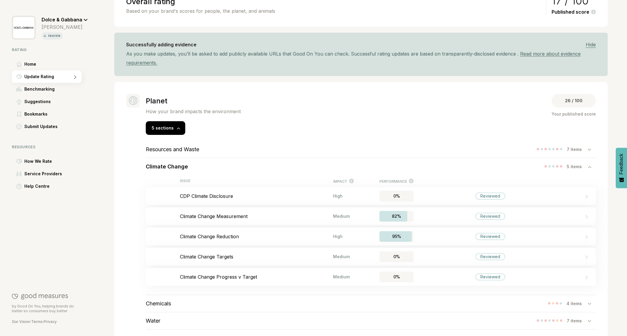
click at [65, 22] on span "Dolce & Gabbana" at bounding box center [62, 20] width 41 height 6
click at [69, 47] on span "Switch rating" at bounding box center [62, 47] width 28 height 7
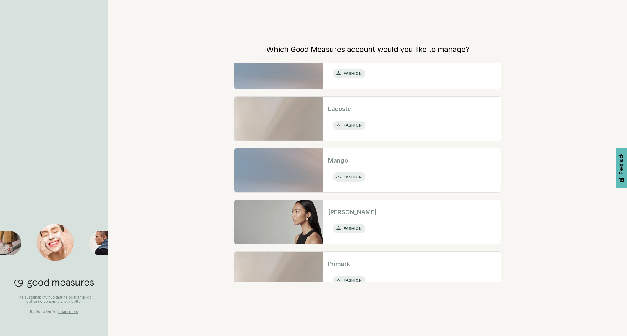
scroll to position [130, 0]
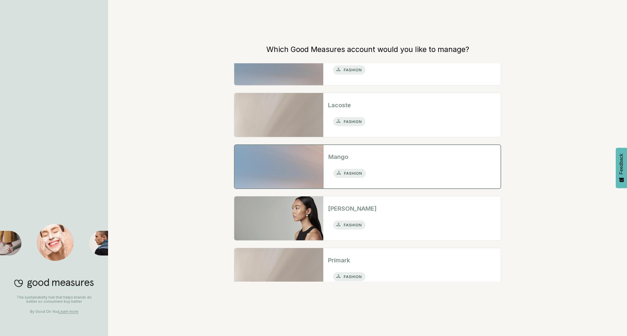
click at [385, 166] on div "fashion" at bounding box center [411, 173] width 167 height 15
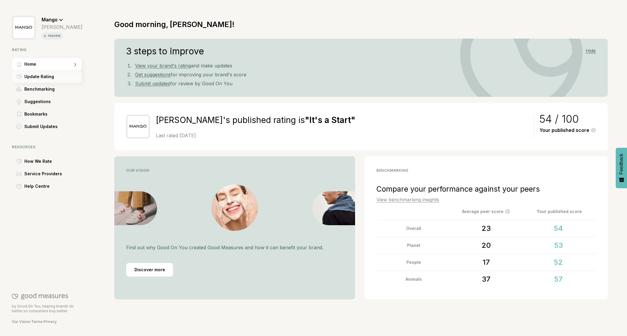
click at [47, 78] on span "Update Rating" at bounding box center [39, 76] width 30 height 7
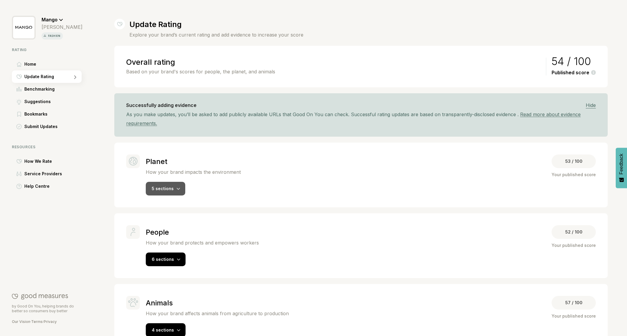
click at [168, 185] on div "5 sections" at bounding box center [165, 189] width 39 height 14
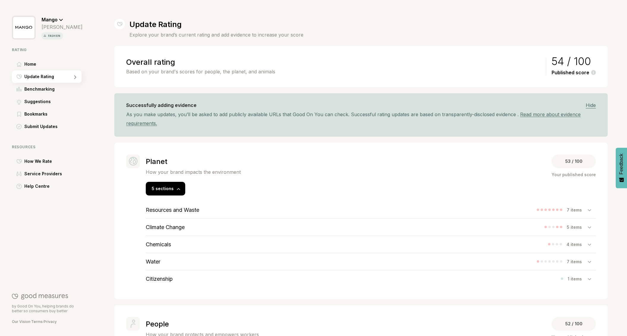
click at [181, 226] on h3 "Climate Change" at bounding box center [165, 227] width 39 height 6
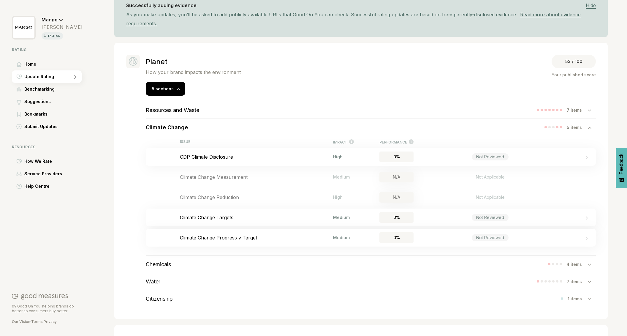
scroll to position [112, 0]
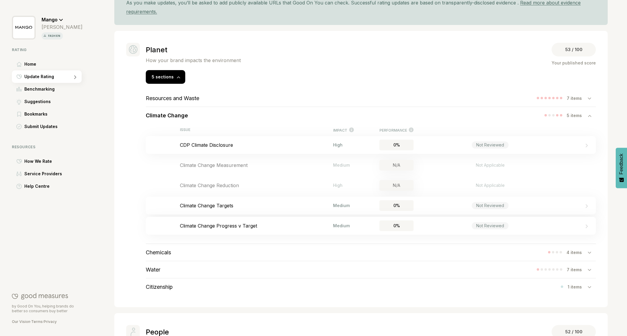
click at [162, 255] on h3 "Chemicals" at bounding box center [158, 252] width 25 height 6
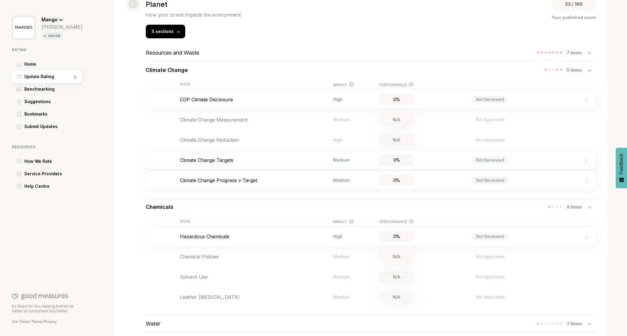
scroll to position [157, 0]
click at [207, 239] on div "Bookmark this item Hazardous Chemicals High 0% Not Reviewed" at bounding box center [371, 237] width 450 height 18
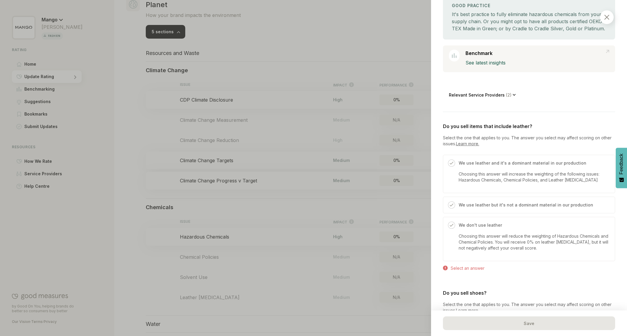
scroll to position [125, 0]
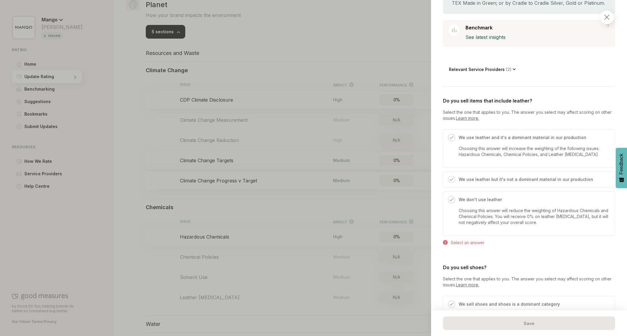
click at [608, 18] on img at bounding box center [606, 17] width 5 height 5
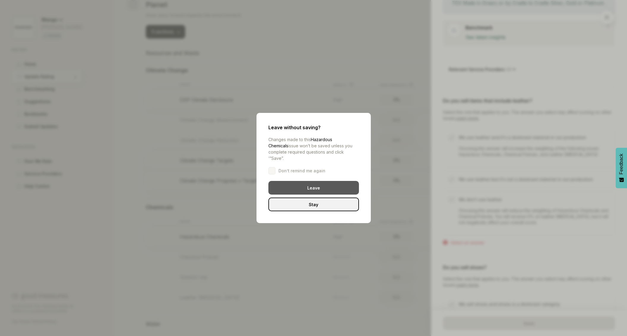
click at [332, 186] on div "Leave" at bounding box center [313, 188] width 91 height 14
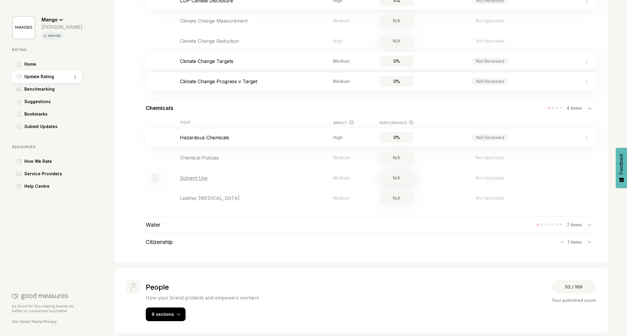
scroll to position [257, 0]
click at [58, 19] on div "Mango" at bounding box center [62, 17] width 41 height 11
click at [66, 47] on span "Switch rating" at bounding box center [62, 47] width 28 height 7
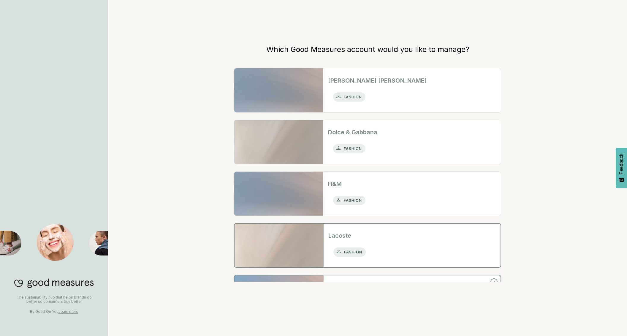
click at [346, 235] on h2 "Lacoste" at bounding box center [411, 235] width 167 height 9
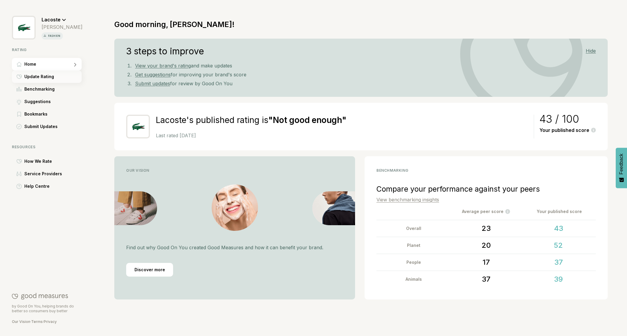
click at [46, 79] on span "Update Rating" at bounding box center [39, 76] width 30 height 7
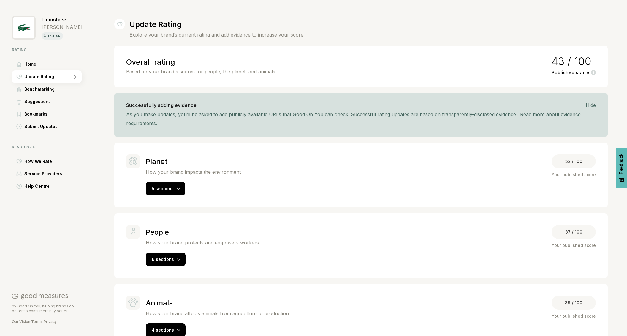
scroll to position [18, 0]
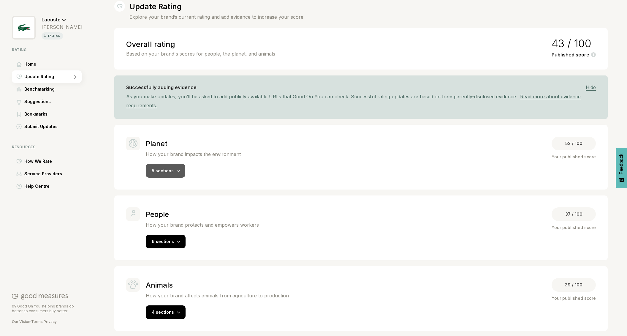
click at [168, 167] on div "5 sections" at bounding box center [165, 171] width 39 height 14
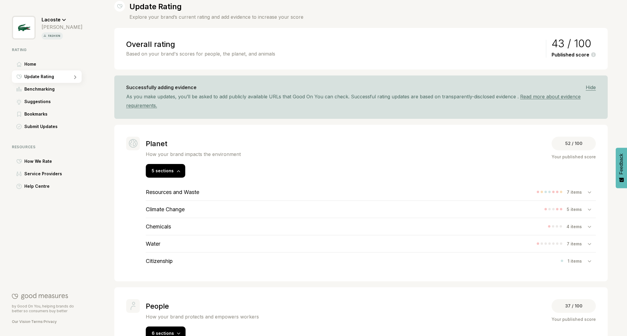
click at [167, 226] on h3 "Chemicals" at bounding box center [158, 226] width 25 height 6
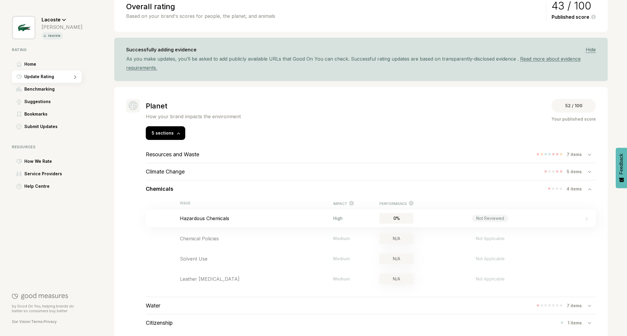
scroll to position [56, 0]
click at [59, 18] on span "Lacoste" at bounding box center [51, 20] width 19 height 6
click at [66, 48] on span "Switch rating" at bounding box center [62, 47] width 28 height 7
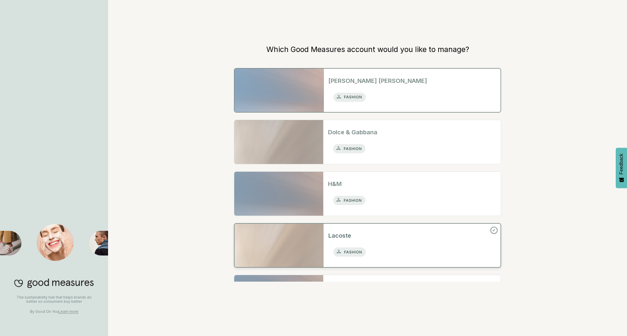
click at [379, 92] on div "fashion" at bounding box center [411, 97] width 167 height 15
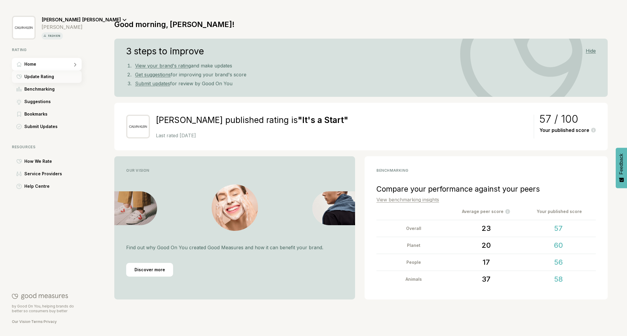
click at [40, 75] on span "Update Rating" at bounding box center [39, 76] width 30 height 7
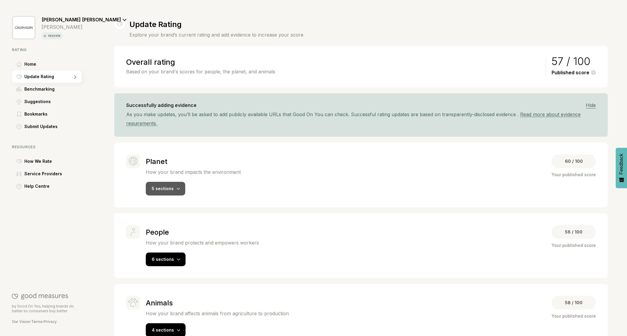
click at [172, 186] on div "5 sections" at bounding box center [165, 189] width 39 height 14
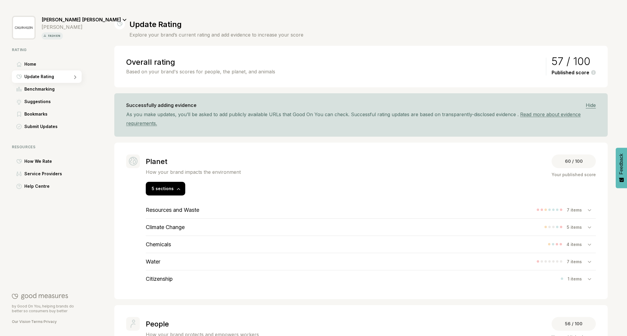
click at [165, 245] on h3 "Chemicals" at bounding box center [158, 244] width 25 height 6
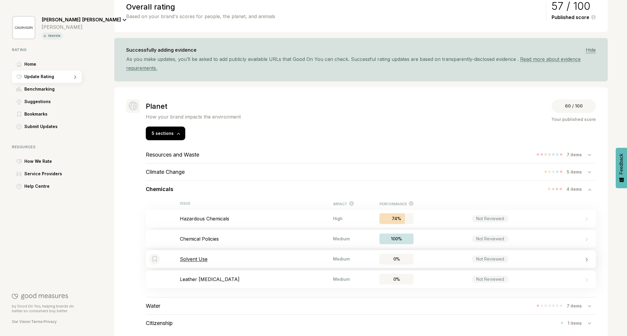
scroll to position [56, 0]
click at [164, 170] on h3 "Climate Change" at bounding box center [165, 171] width 39 height 6
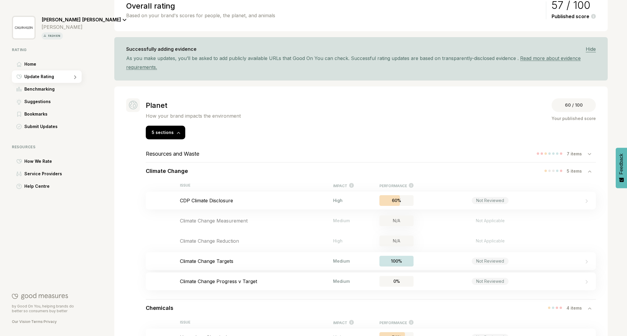
click at [65, 20] on span "[PERSON_NAME] [PERSON_NAME]" at bounding box center [82, 20] width 80 height 6
click at [70, 48] on span "Switch rating" at bounding box center [62, 47] width 28 height 7
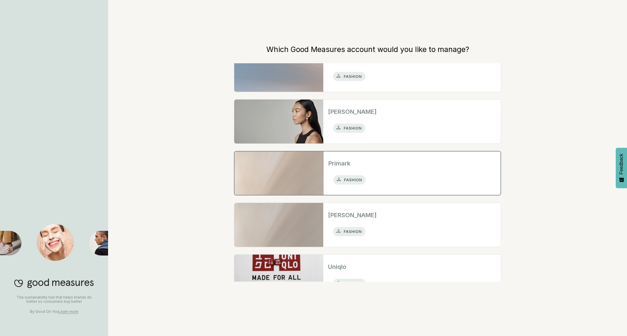
scroll to position [235, 0]
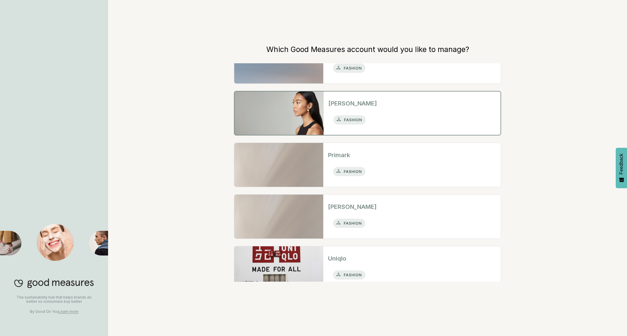
click at [400, 125] on div "fashion" at bounding box center [411, 119] width 167 height 15
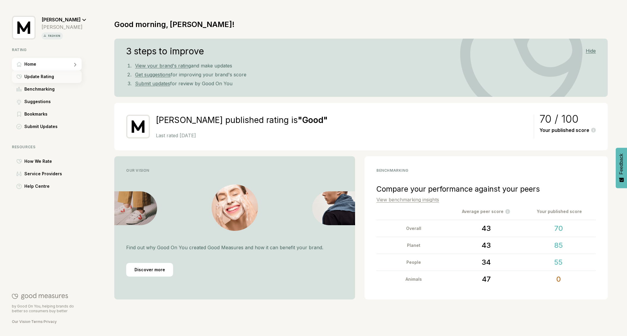
click at [47, 75] on span "Update Rating" at bounding box center [39, 76] width 30 height 7
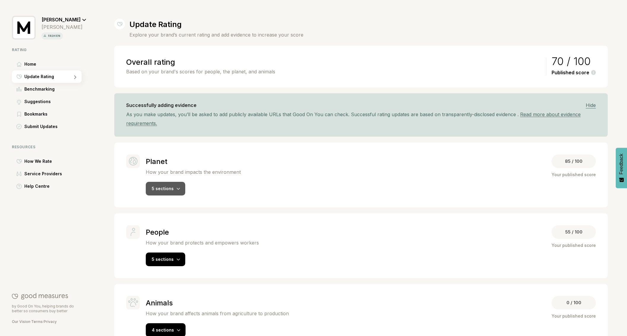
click at [177, 188] on icon at bounding box center [178, 189] width 3 height 2
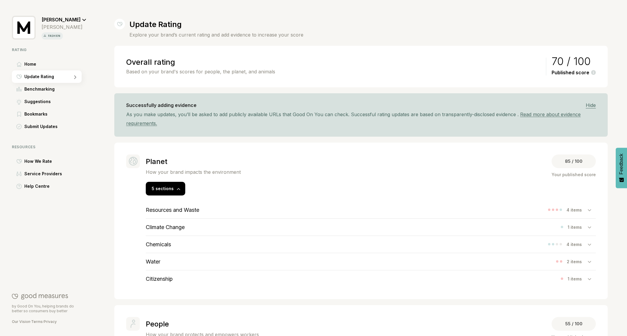
click at [183, 227] on h3 "Climate Change" at bounding box center [165, 227] width 39 height 6
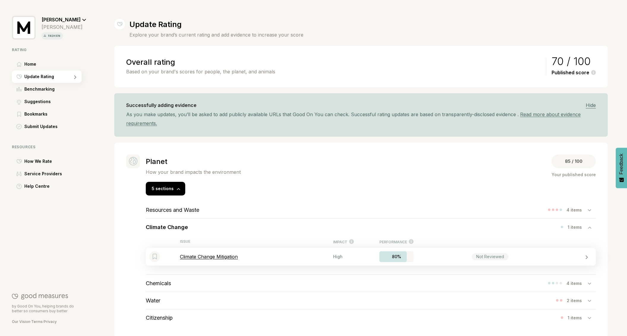
click at [206, 257] on p "Climate Change Mitigation" at bounding box center [256, 256] width 153 height 6
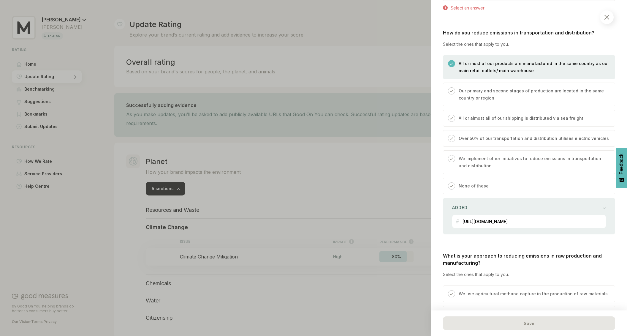
scroll to position [402, 0]
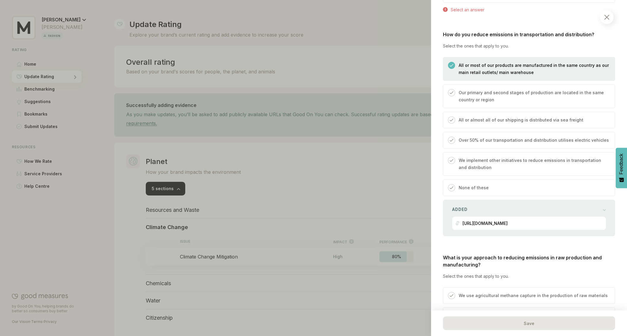
click at [606, 18] on img at bounding box center [606, 17] width 5 height 5
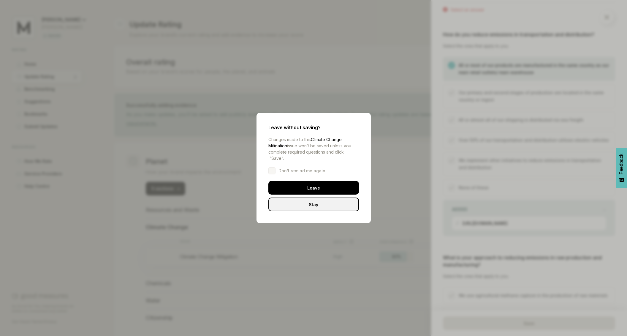
click at [323, 186] on div "Leave" at bounding box center [313, 188] width 91 height 14
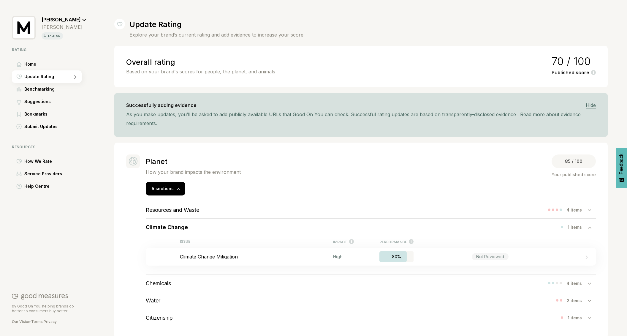
click at [69, 17] on span "[PERSON_NAME]" at bounding box center [61, 20] width 39 height 6
click at [66, 45] on span "Switch rating" at bounding box center [62, 47] width 28 height 7
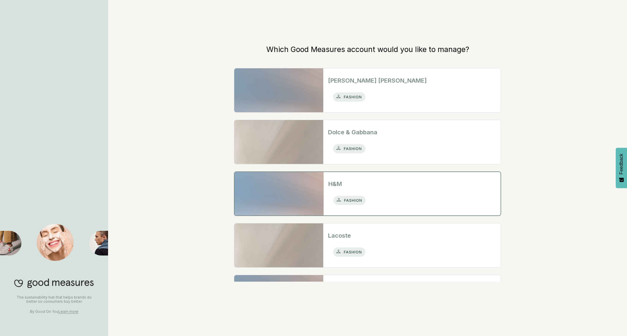
click at [369, 191] on div "H&M fashion" at bounding box center [411, 193] width 177 height 43
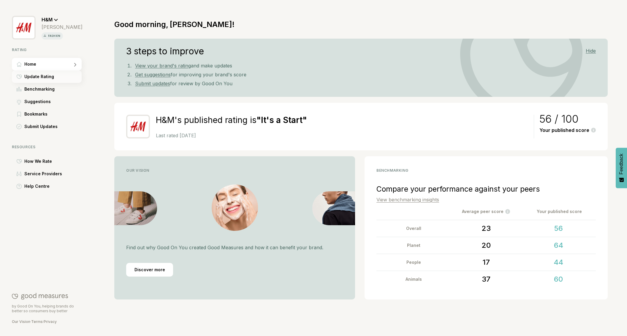
click at [43, 77] on span "Update Rating" at bounding box center [39, 76] width 30 height 7
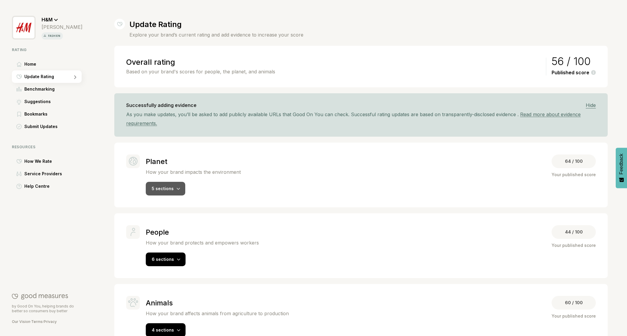
click at [175, 188] on div "5 sections" at bounding box center [165, 189] width 39 height 14
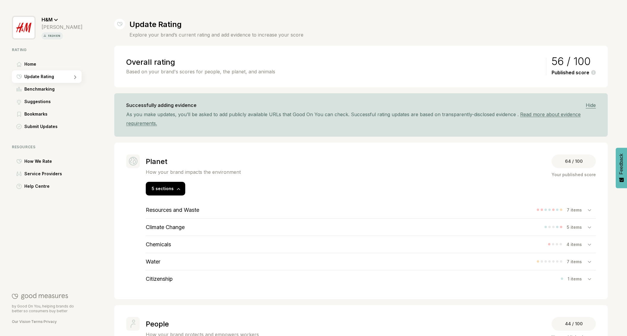
click at [170, 228] on h3 "Climate Change" at bounding box center [165, 227] width 39 height 6
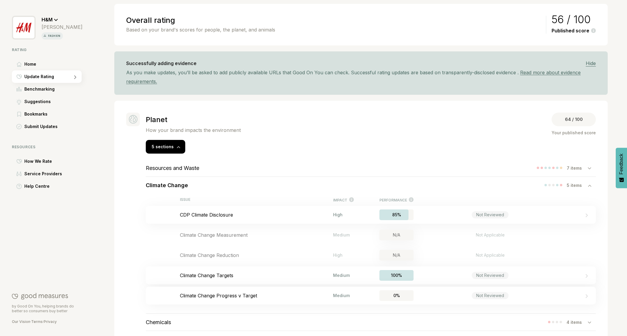
scroll to position [55, 0]
